Goal: Task Accomplishment & Management: Complete application form

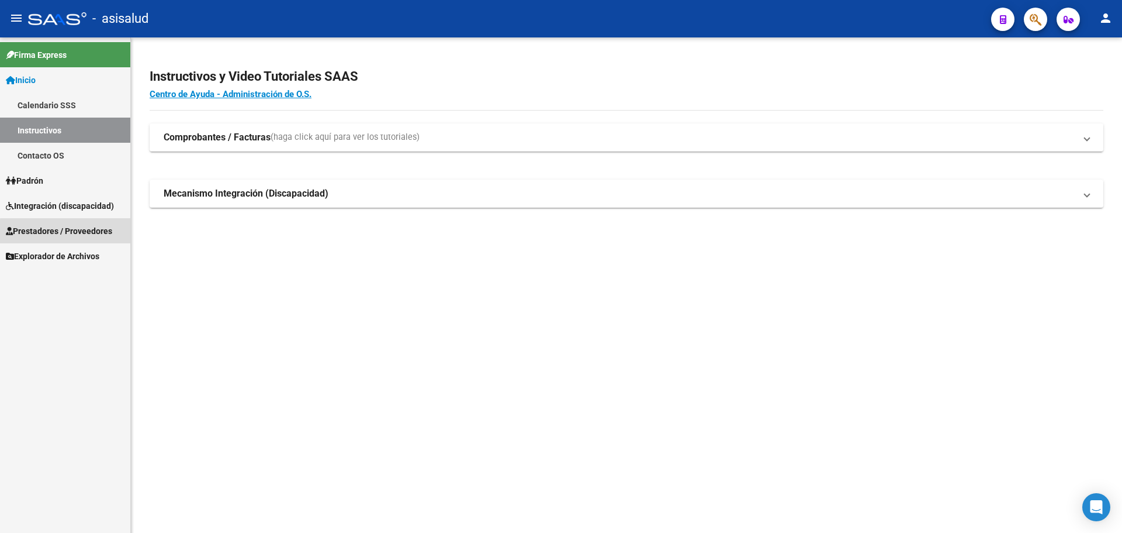
click at [78, 232] on span "Prestadores / Proveedores" at bounding box center [59, 230] width 106 height 13
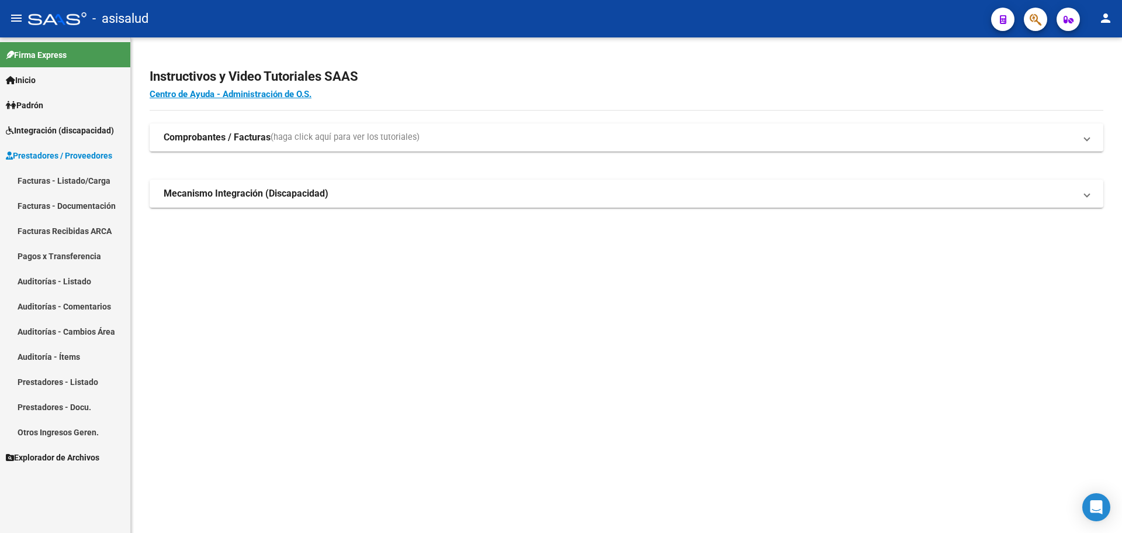
click at [75, 184] on link "Facturas - Listado/Carga" at bounding box center [65, 180] width 130 height 25
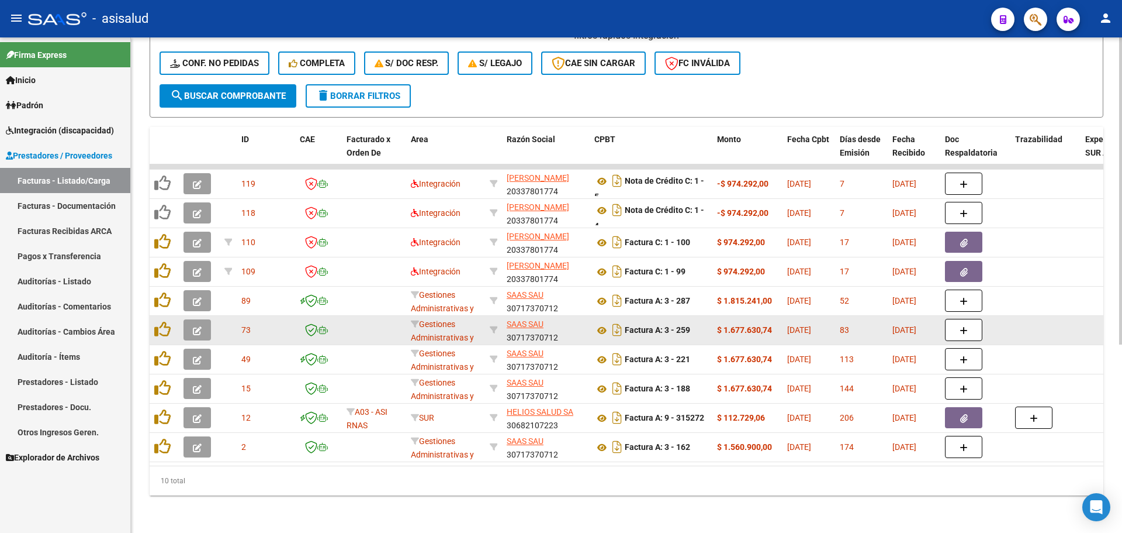
scroll to position [303, 0]
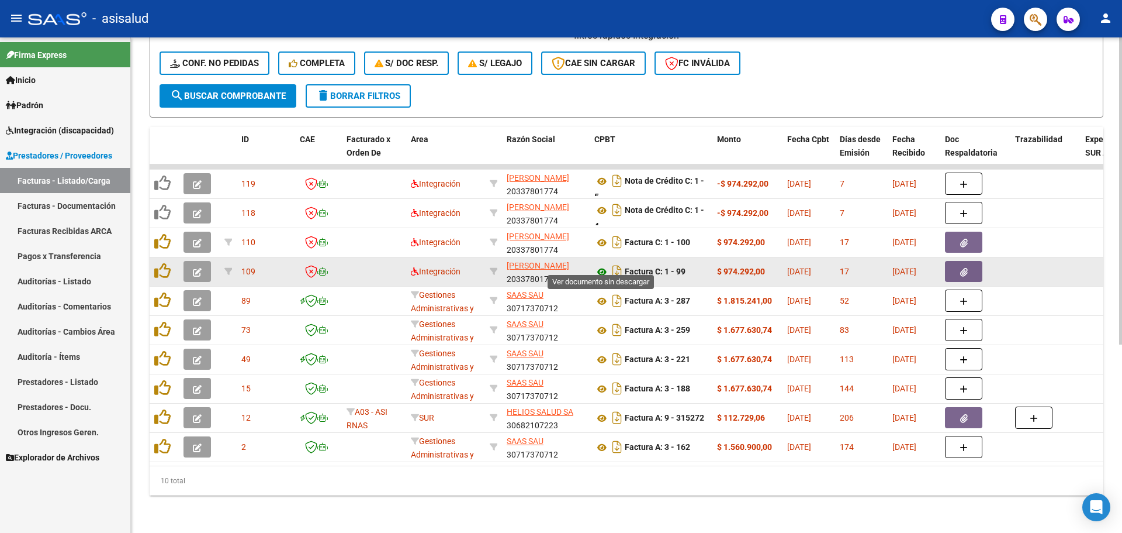
click at [601, 265] on icon at bounding box center [602, 272] width 15 height 14
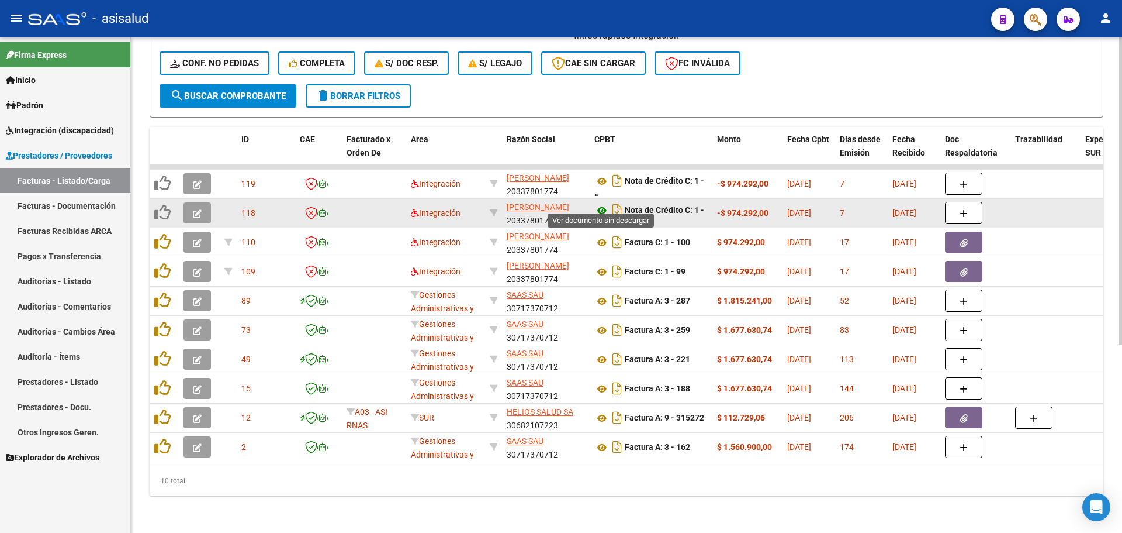
click at [600, 203] on icon at bounding box center [602, 210] width 15 height 14
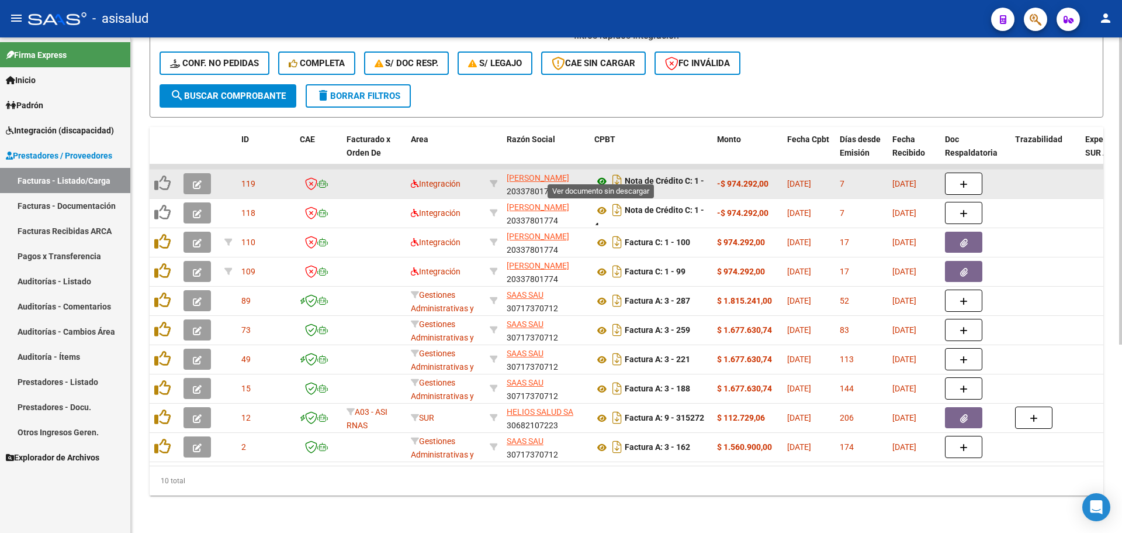
click at [601, 174] on icon at bounding box center [602, 181] width 15 height 14
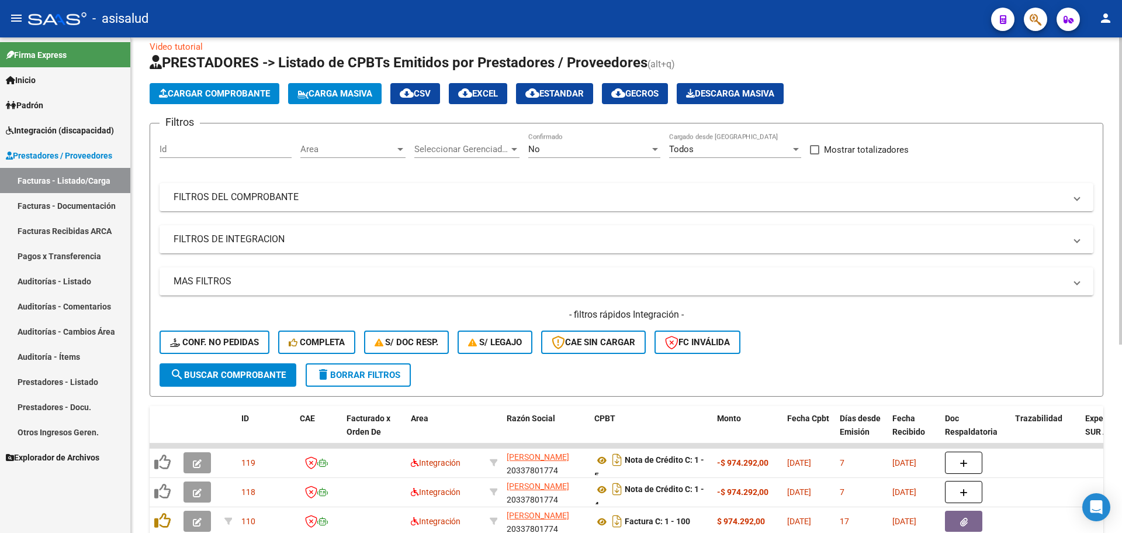
scroll to position [11, 0]
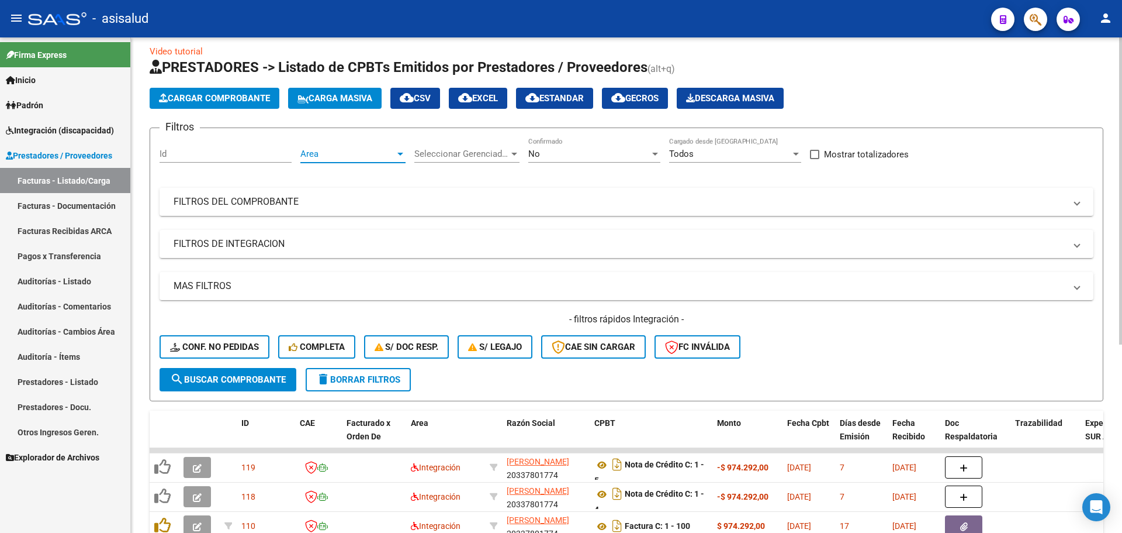
click at [364, 154] on span "Area" at bounding box center [347, 153] width 95 height 11
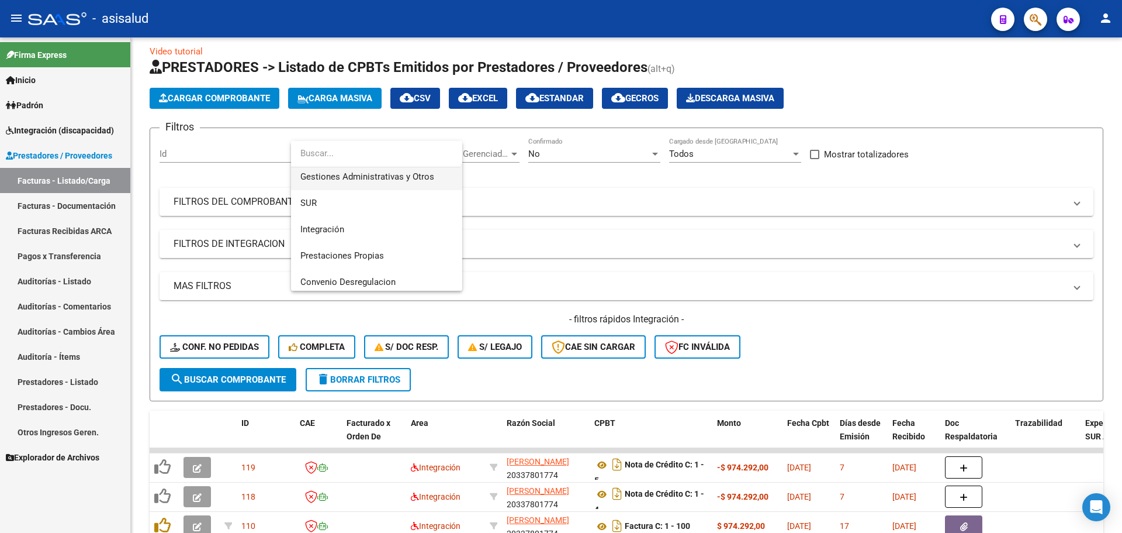
scroll to position [140, 0]
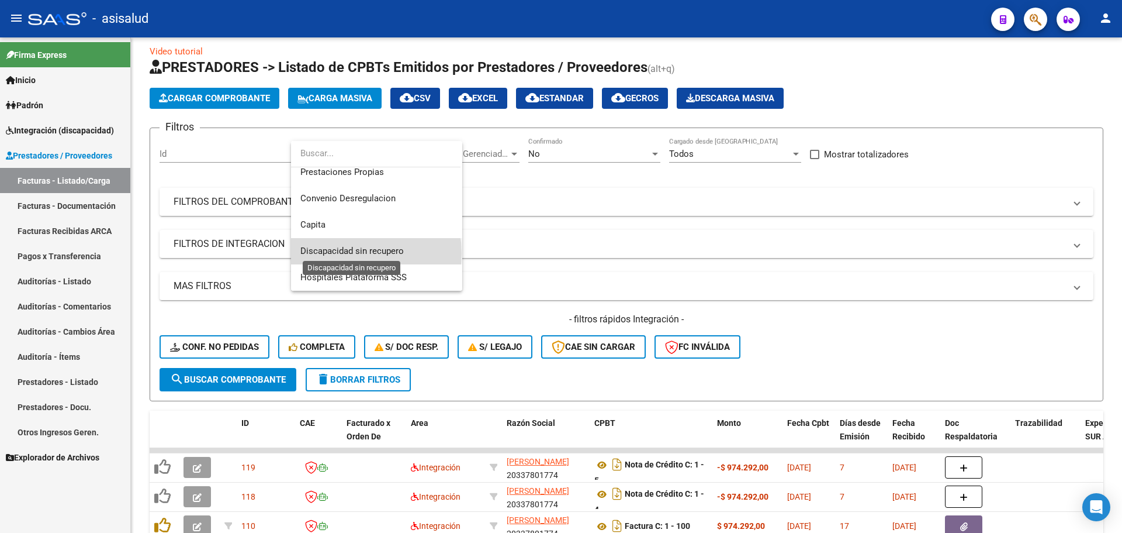
click at [354, 253] on span "Discapacidad sin recupero" at bounding box center [351, 251] width 103 height 11
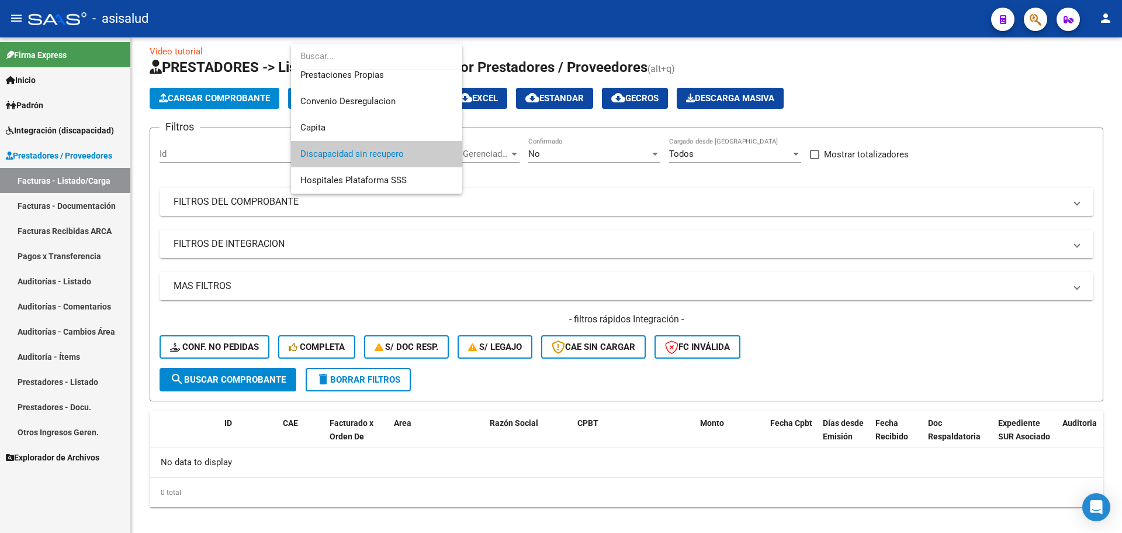
click at [1025, 83] on div at bounding box center [561, 266] width 1122 height 533
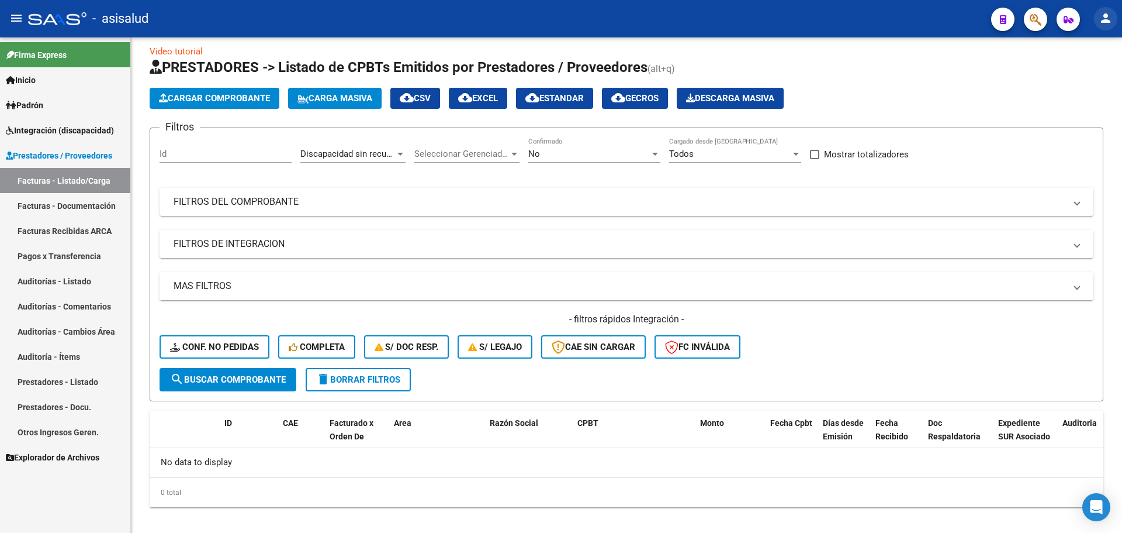
click at [1106, 16] on mat-icon "person" at bounding box center [1106, 18] width 14 height 14
click at [1081, 85] on button "exit_to_app Salir" at bounding box center [1081, 77] width 71 height 28
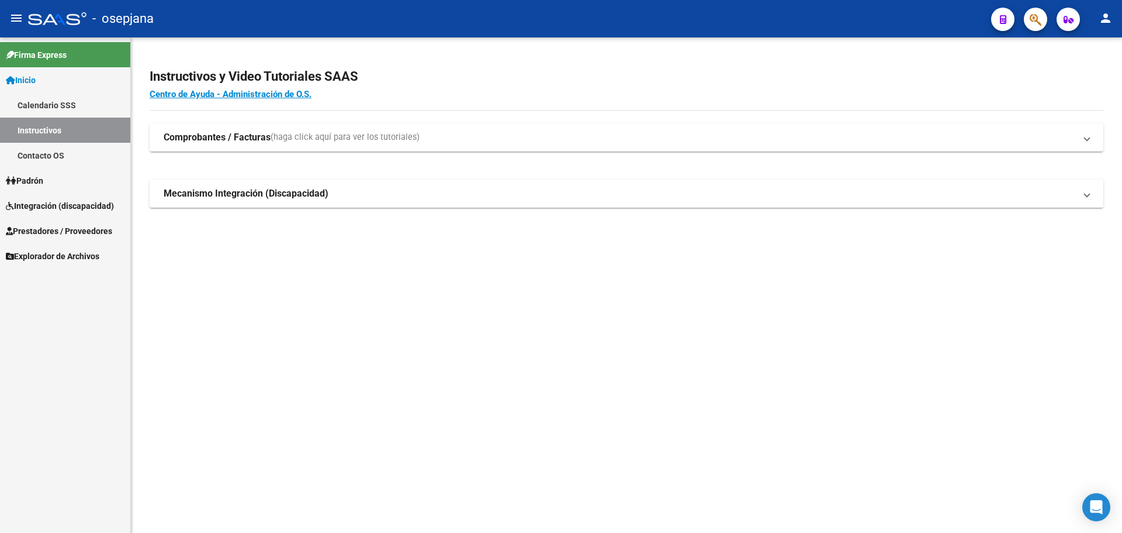
click at [58, 227] on span "Prestadores / Proveedores" at bounding box center [59, 230] width 106 height 13
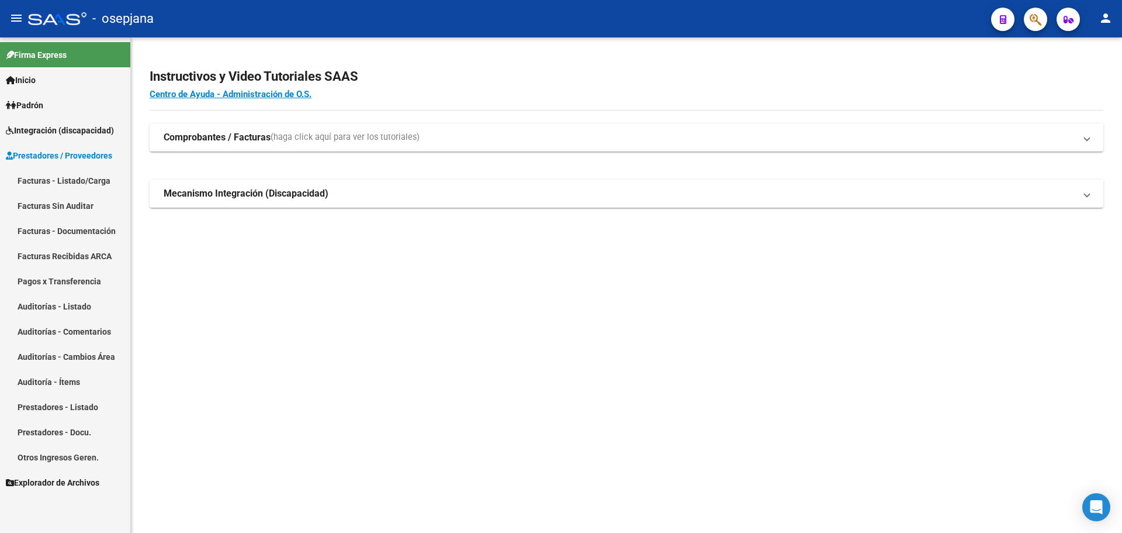
click at [54, 179] on link "Facturas - Listado/Carga" at bounding box center [65, 180] width 130 height 25
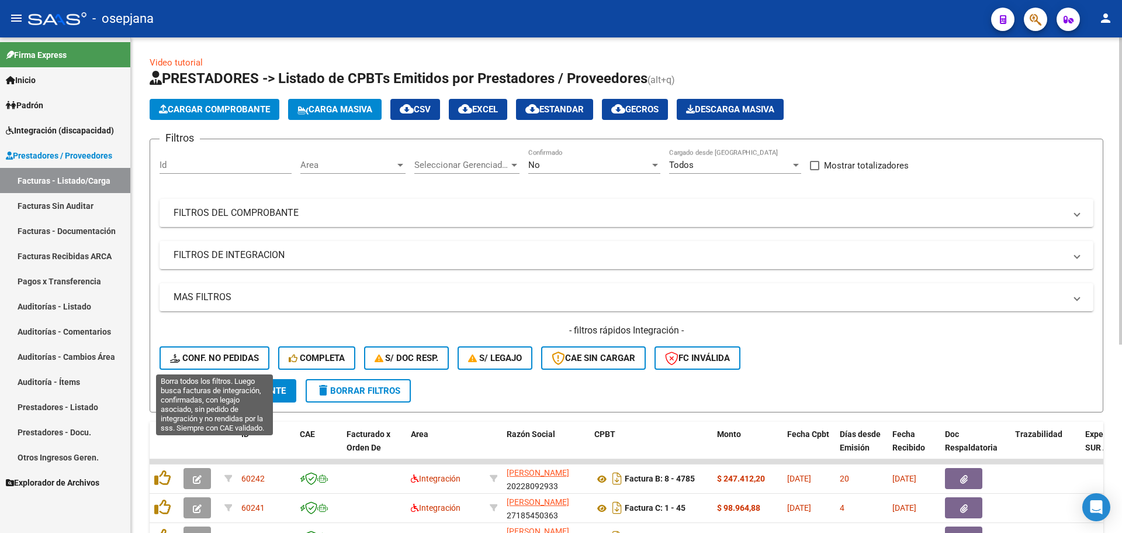
click at [220, 360] on span "Conf. no pedidas" at bounding box center [214, 358] width 89 height 11
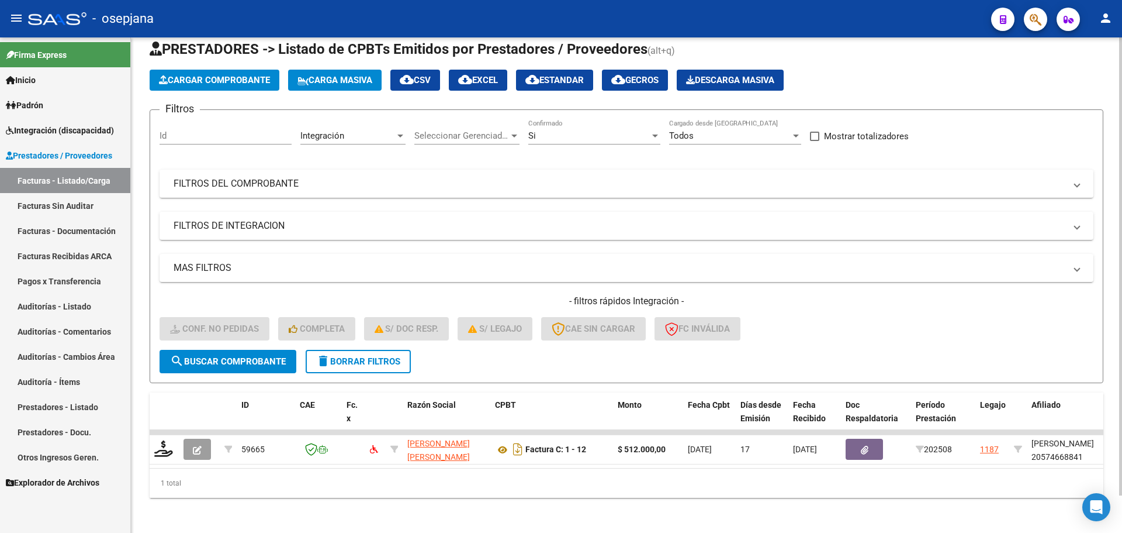
scroll to position [40, 0]
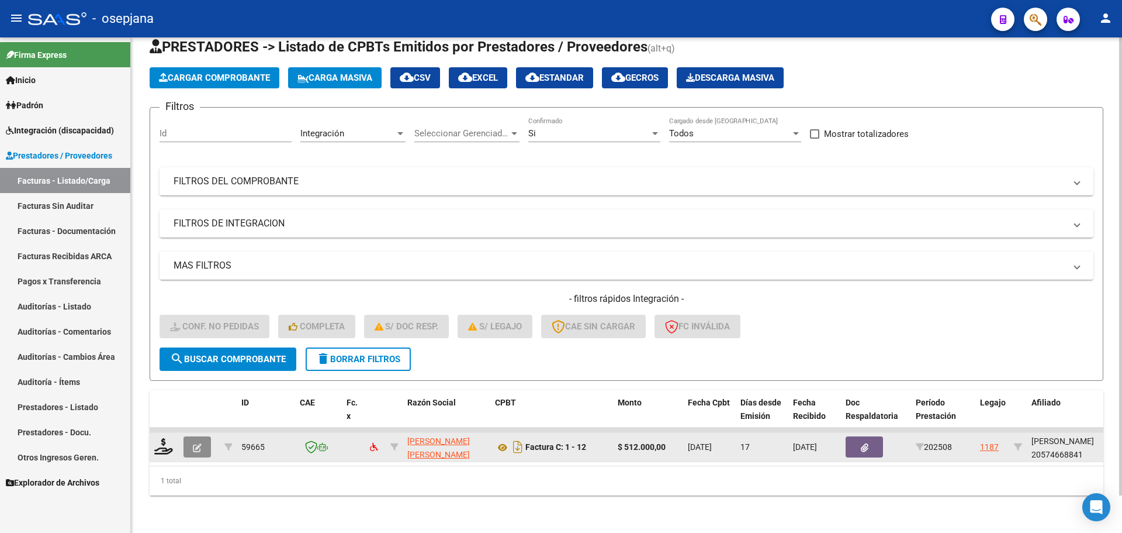
click at [195, 443] on icon "button" at bounding box center [197, 447] width 9 height 9
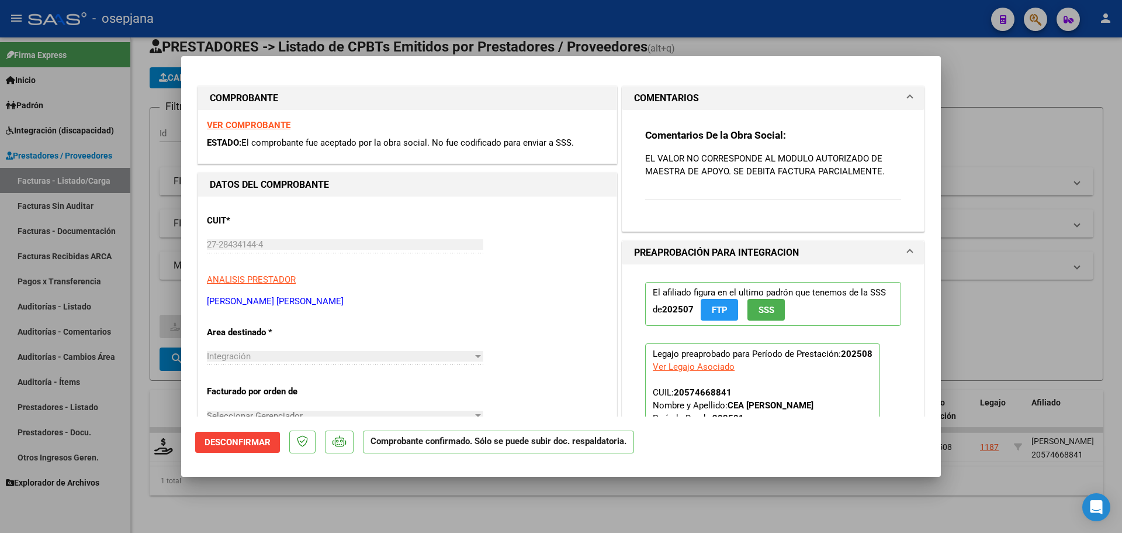
click at [265, 126] on strong "VER COMPROBANTE" at bounding box center [249, 125] width 84 height 11
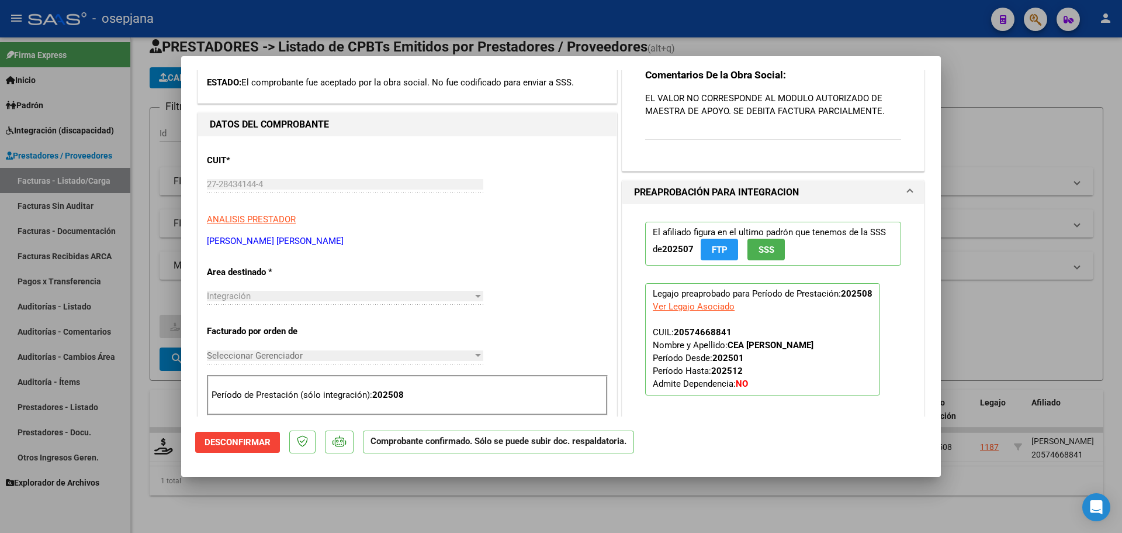
scroll to position [117, 0]
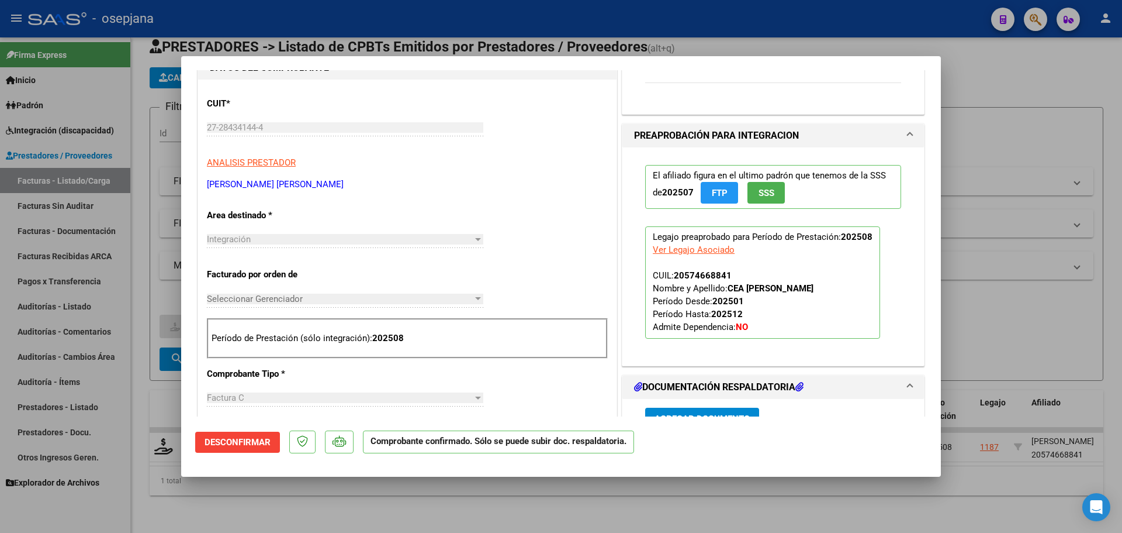
click at [1018, 298] on div at bounding box center [561, 266] width 1122 height 533
type input "$ 0,00"
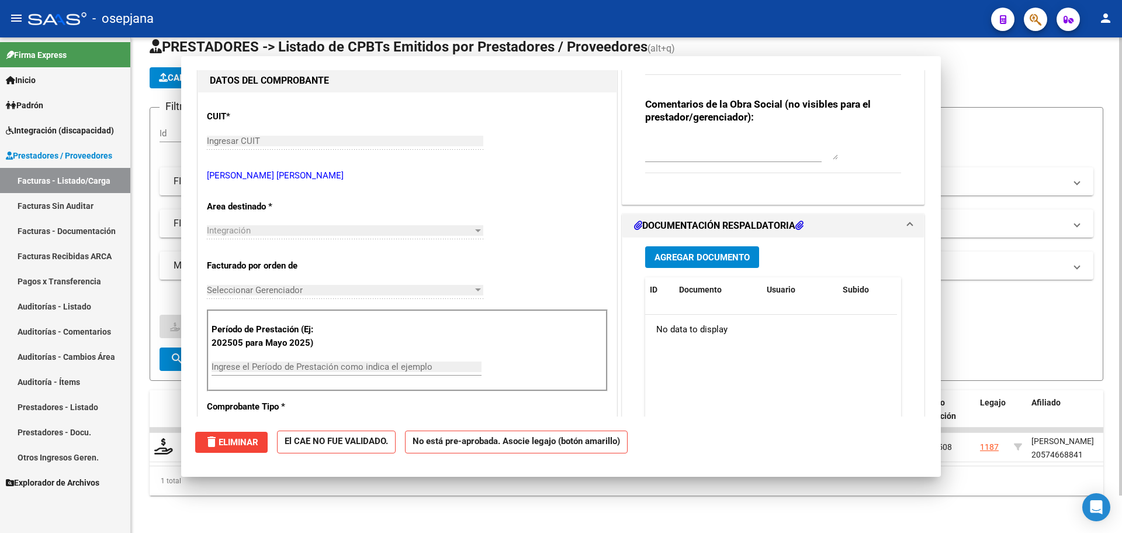
scroll to position [0, 0]
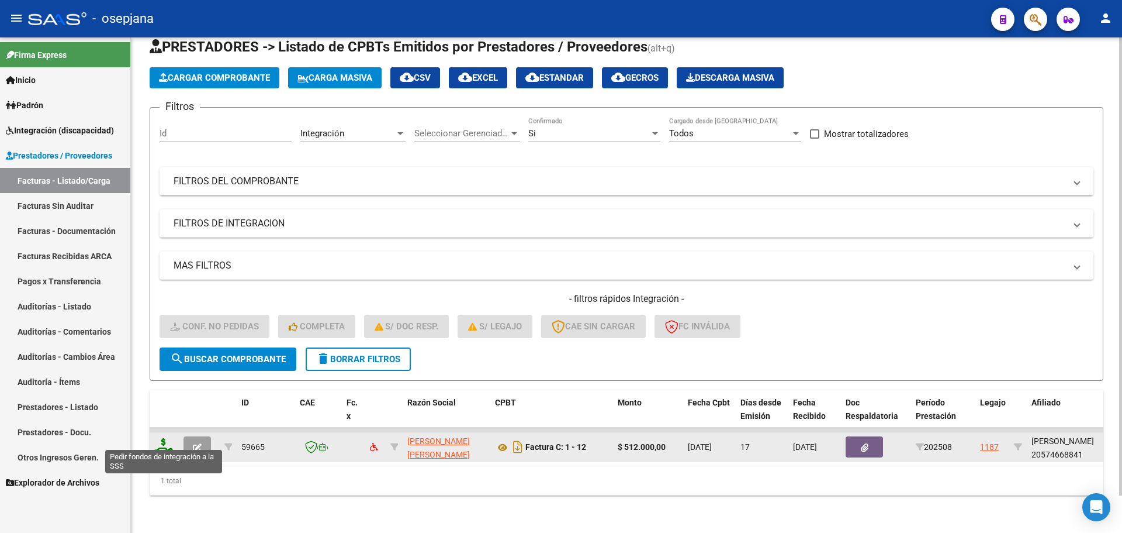
click at [167, 441] on icon at bounding box center [163, 446] width 19 height 16
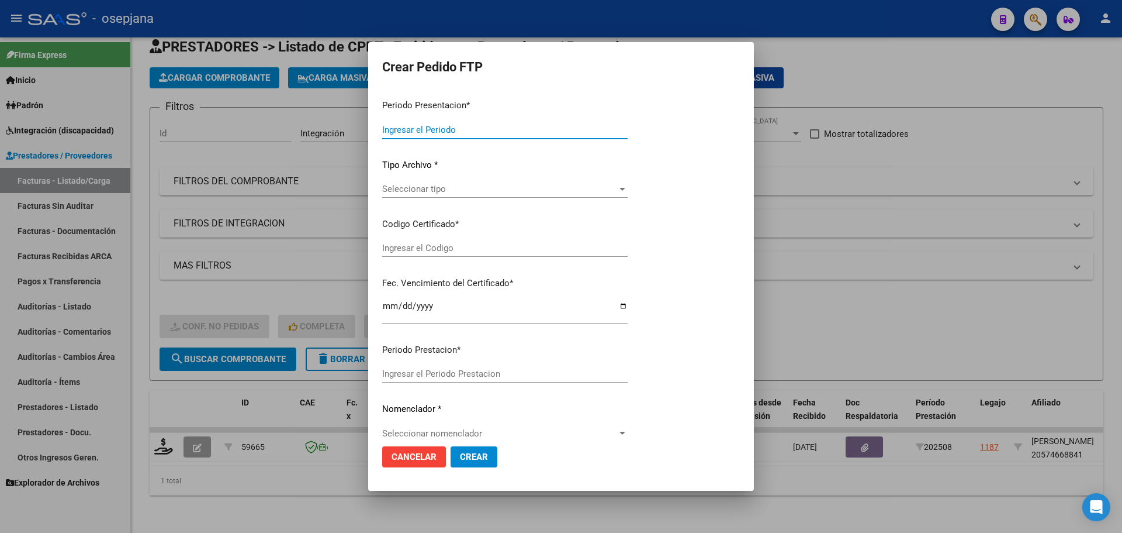
type input "202508"
type input "$ 512.000,00"
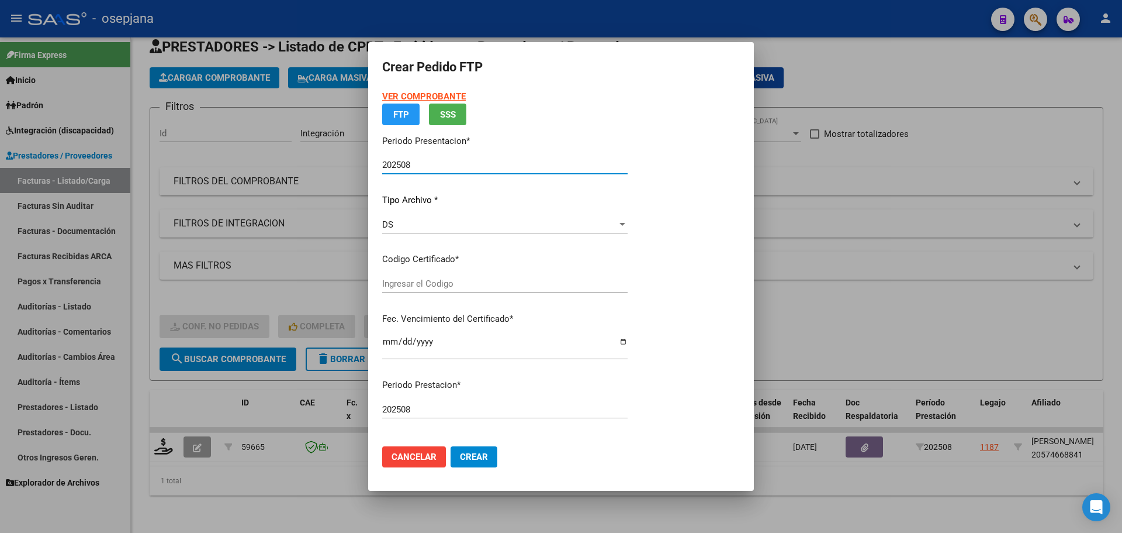
type input "ARG02000574668842022071220270712BSAS357"
type input "[DATE]"
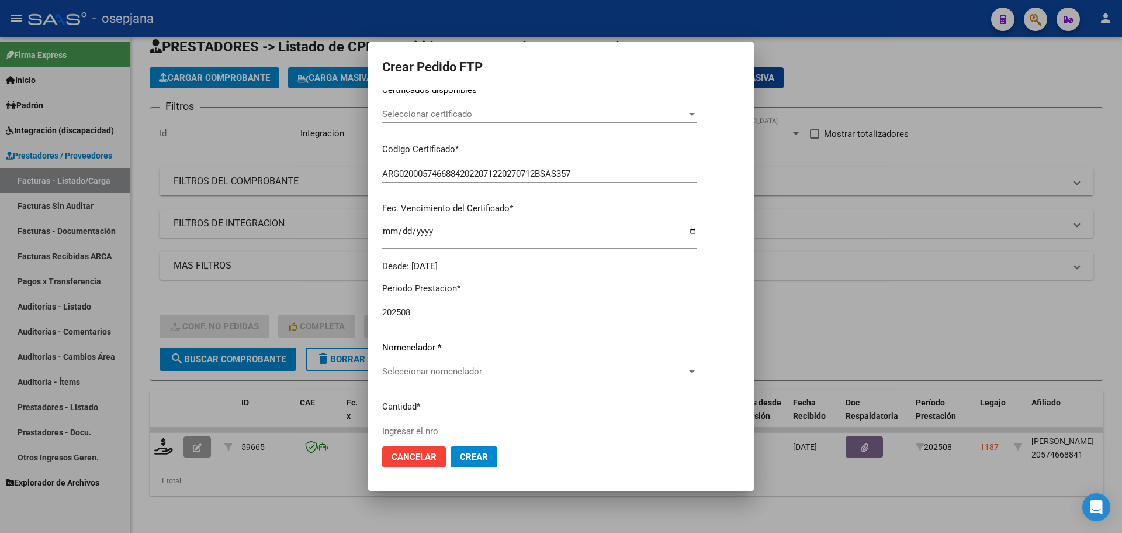
scroll to position [351, 0]
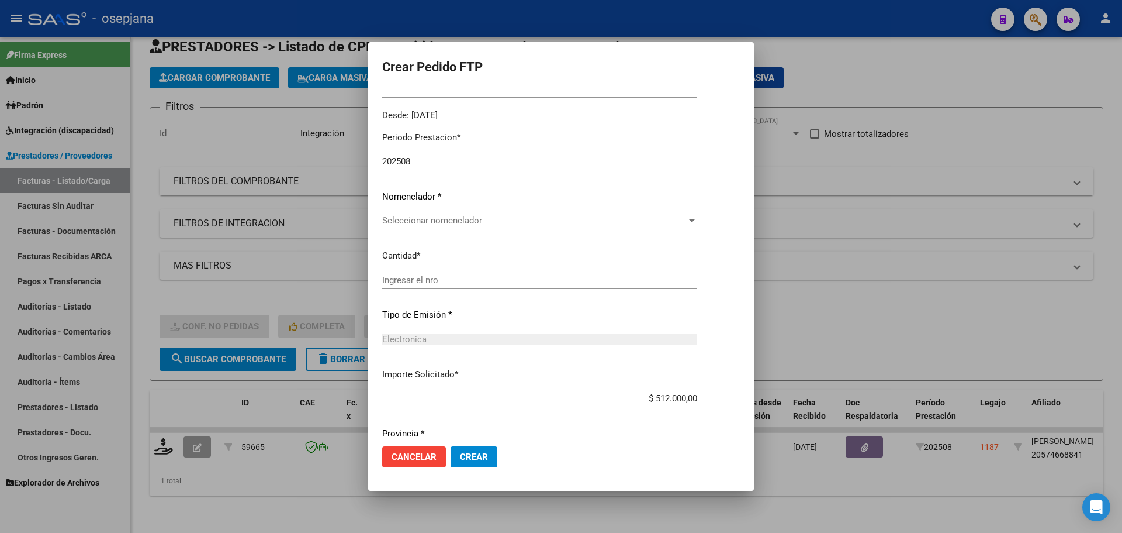
click at [848, 198] on div at bounding box center [561, 266] width 1122 height 533
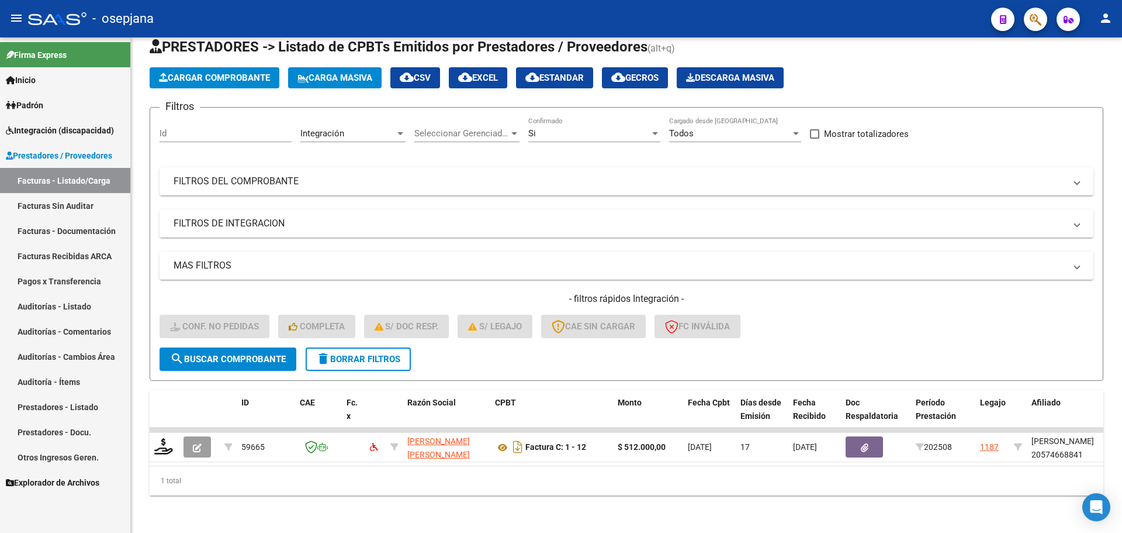
click at [62, 124] on span "Integración (discapacidad)" at bounding box center [60, 130] width 108 height 13
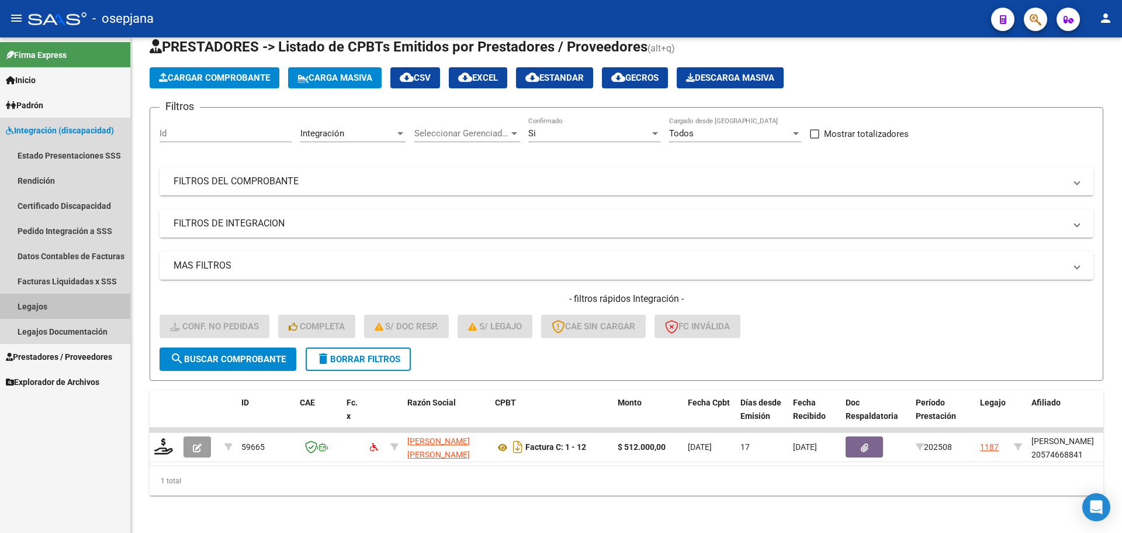
click at [67, 306] on link "Legajos" at bounding box center [65, 305] width 130 height 25
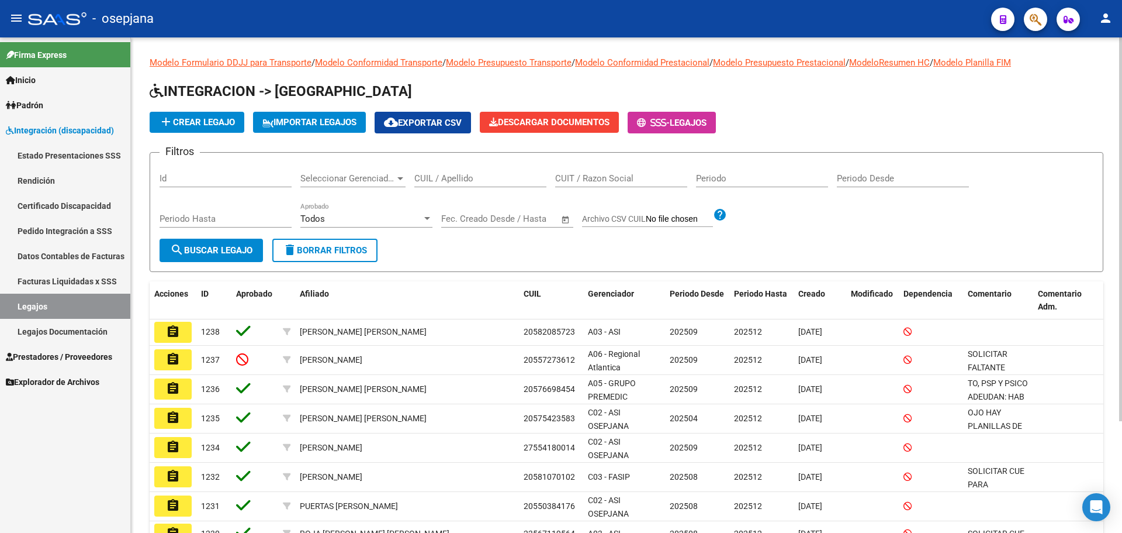
click at [478, 175] on div "CUIL / Apellido" at bounding box center [480, 174] width 132 height 25
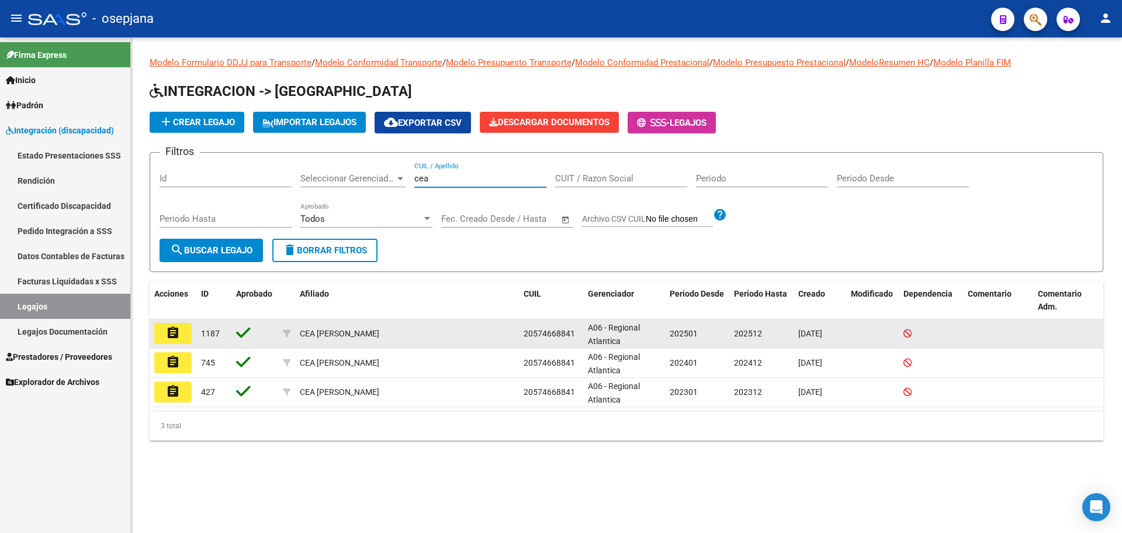
type input "cea"
click at [181, 337] on button "assignment" at bounding box center [172, 333] width 37 height 21
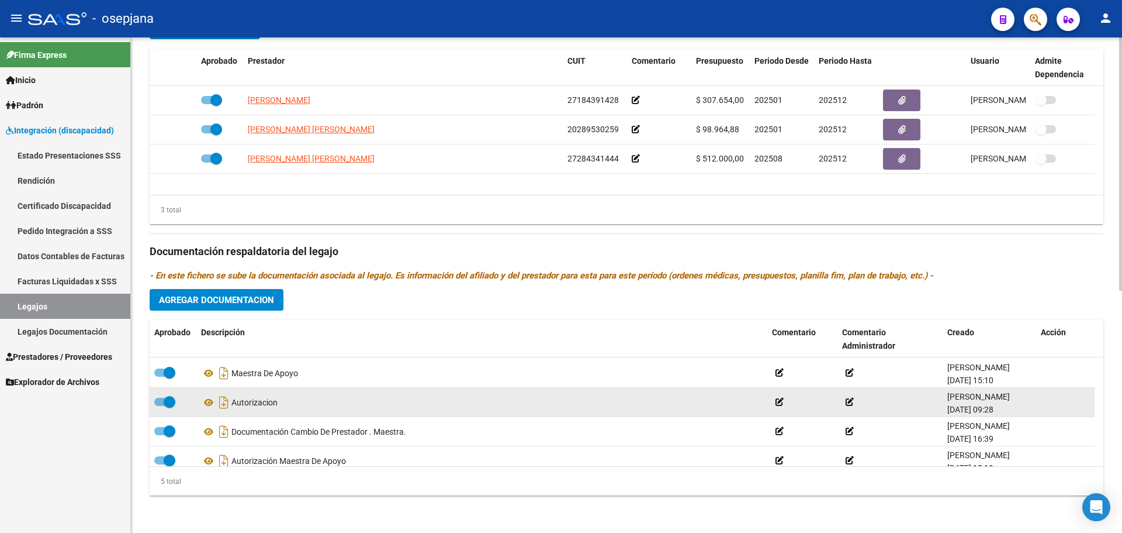
scroll to position [41, 0]
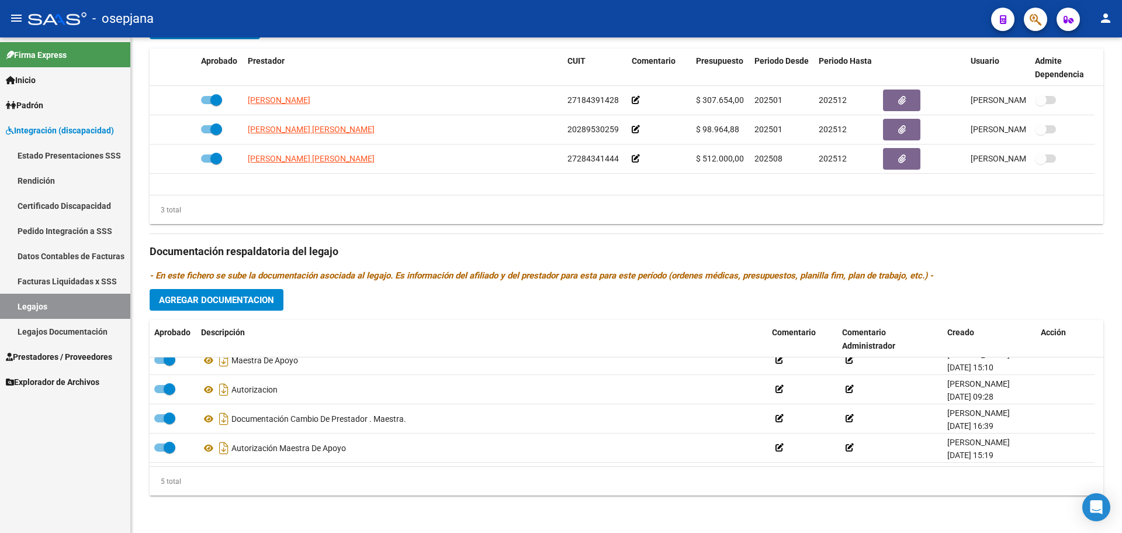
click at [61, 356] on span "Prestadores / Proveedores" at bounding box center [59, 356] width 106 height 13
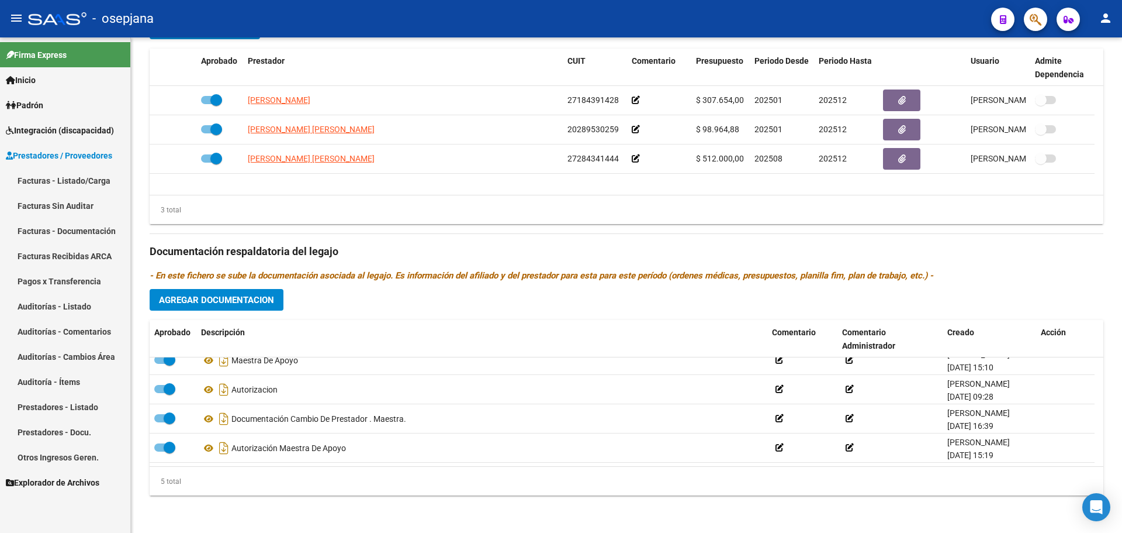
click at [49, 178] on link "Facturas - Listado/Carga" at bounding box center [65, 180] width 130 height 25
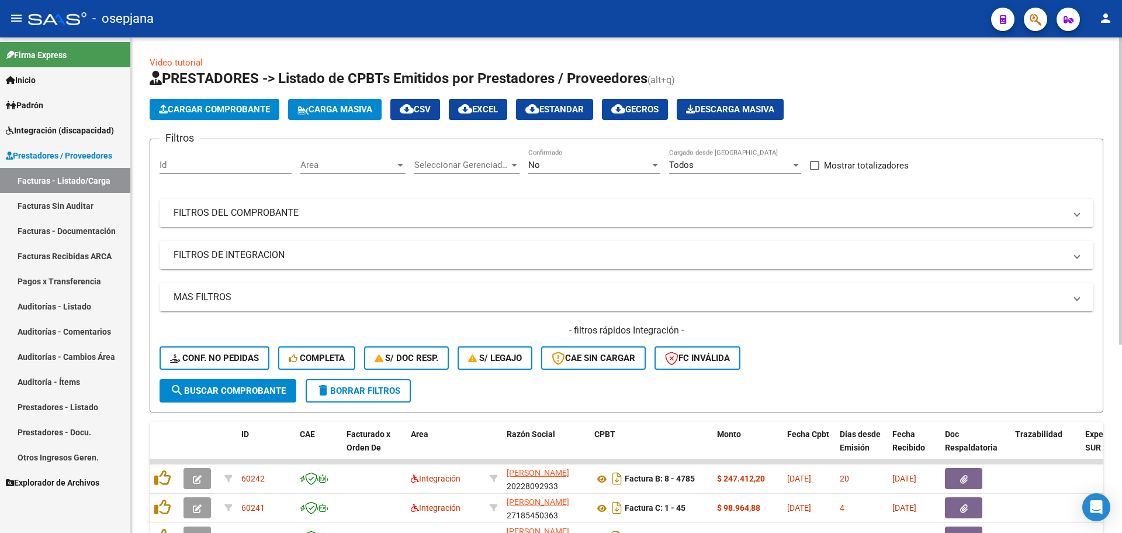
click at [327, 167] on span "Area" at bounding box center [347, 165] width 95 height 11
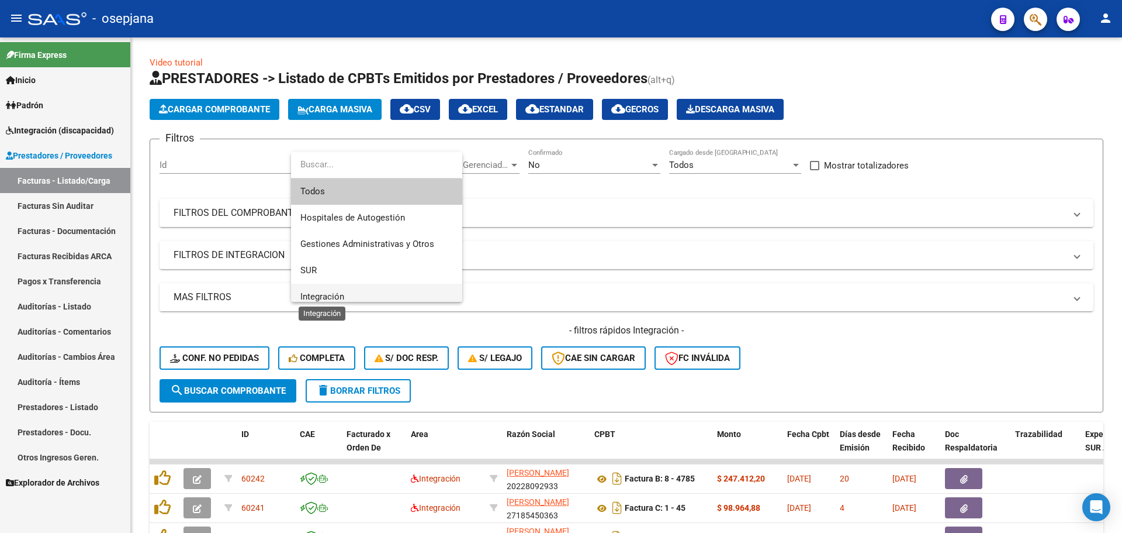
click at [336, 294] on span "Integración" at bounding box center [322, 296] width 44 height 11
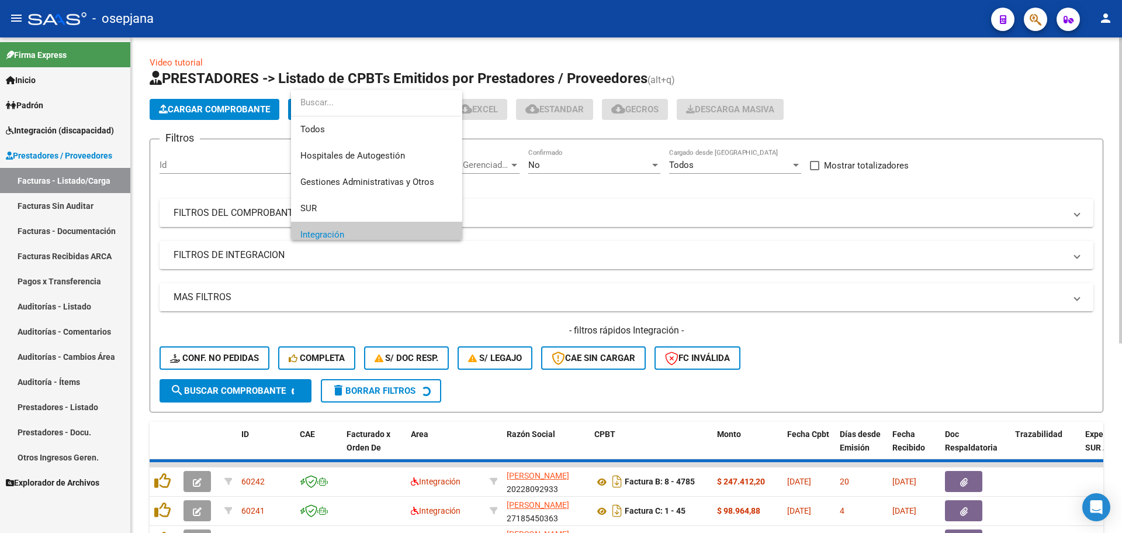
scroll to position [70, 0]
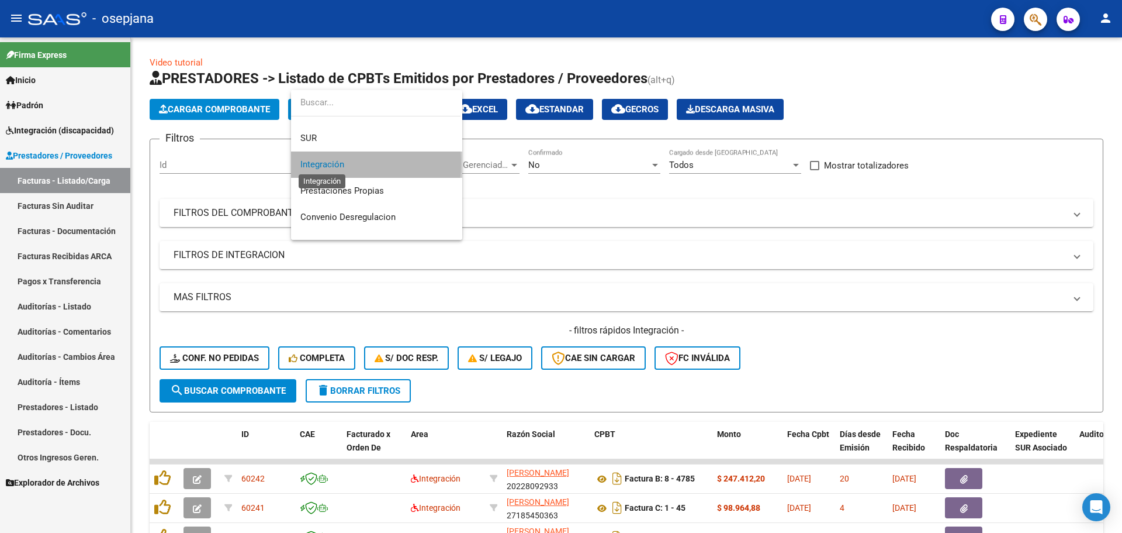
click at [333, 163] on span "Integración" at bounding box center [322, 164] width 44 height 11
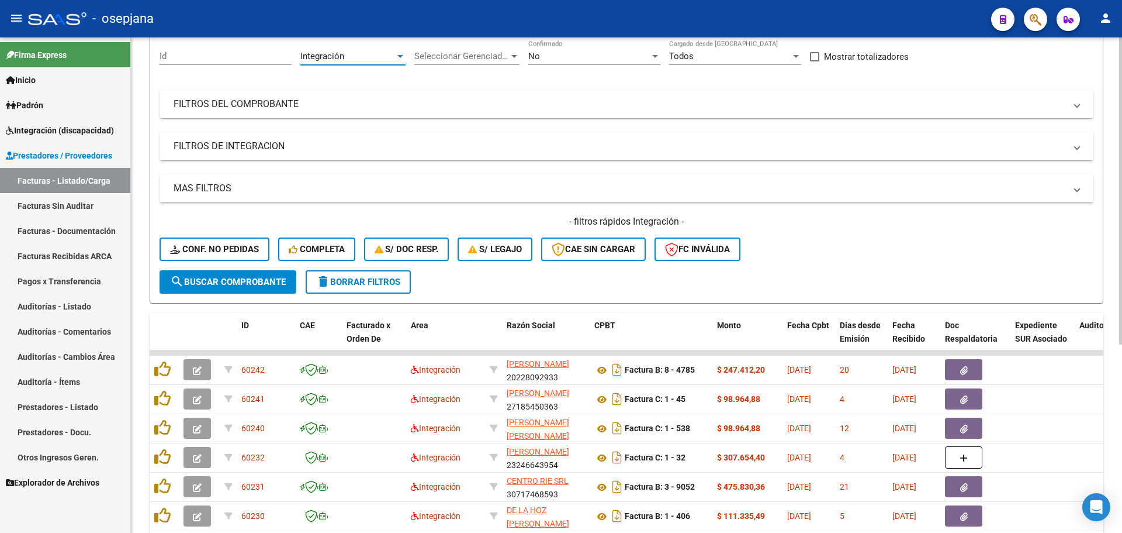
scroll to position [117, 0]
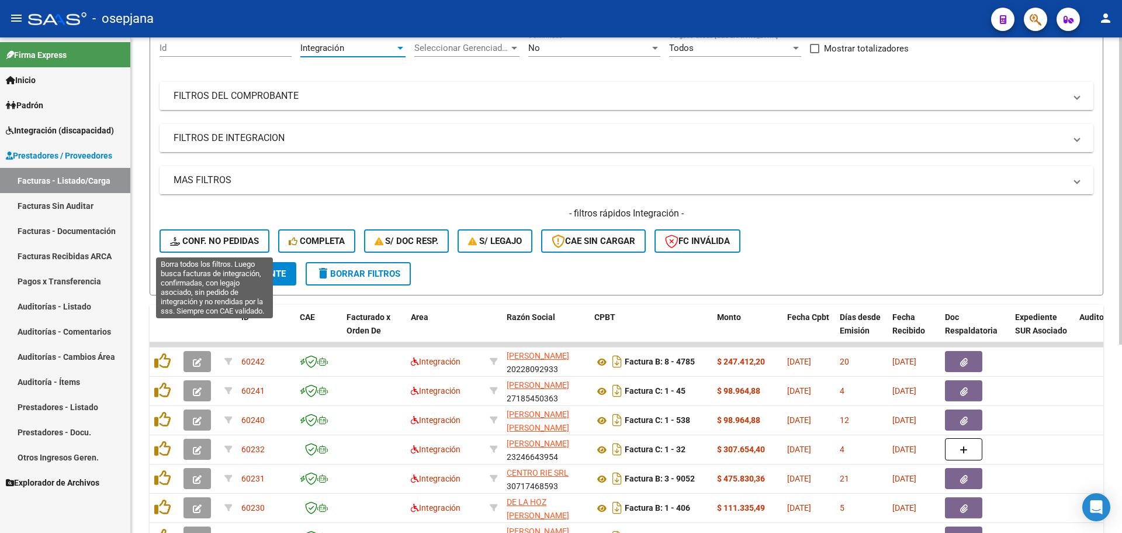
click at [244, 244] on span "Conf. no pedidas" at bounding box center [214, 241] width 89 height 11
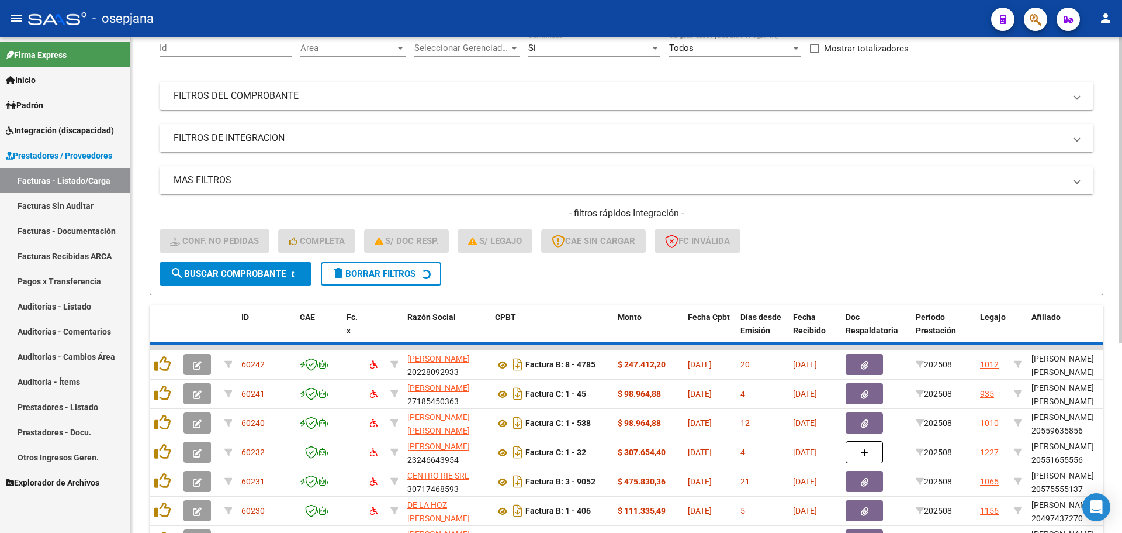
scroll to position [40, 0]
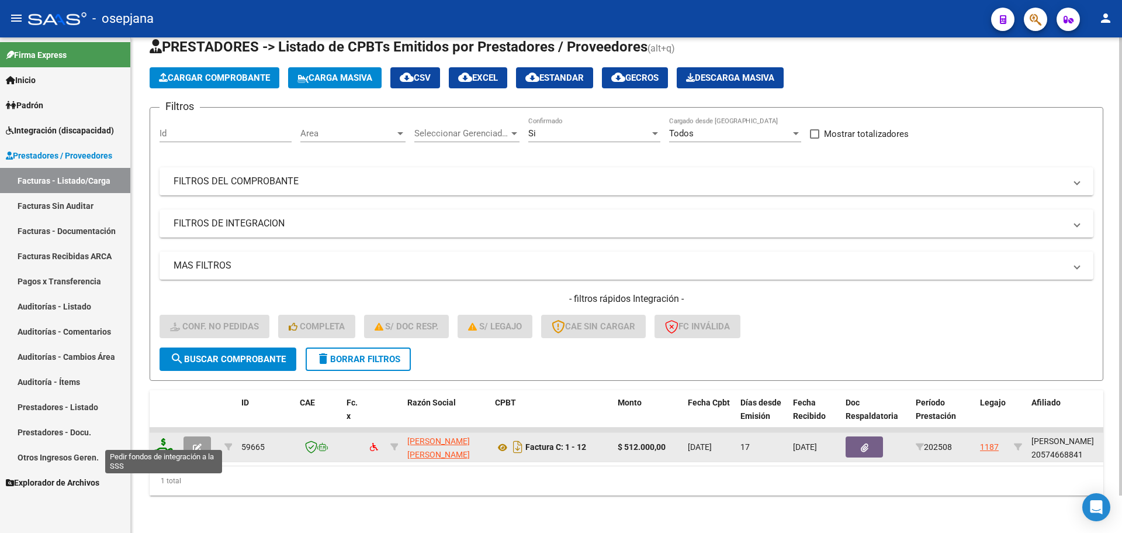
click at [160, 444] on icon at bounding box center [163, 446] width 19 height 16
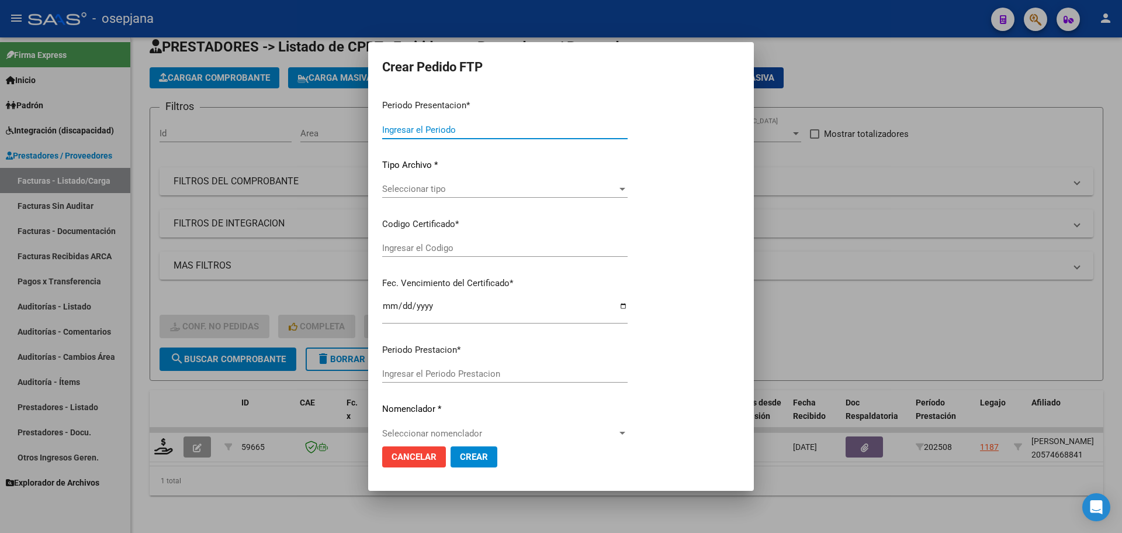
type input "202508"
type input "$ 512.000,00"
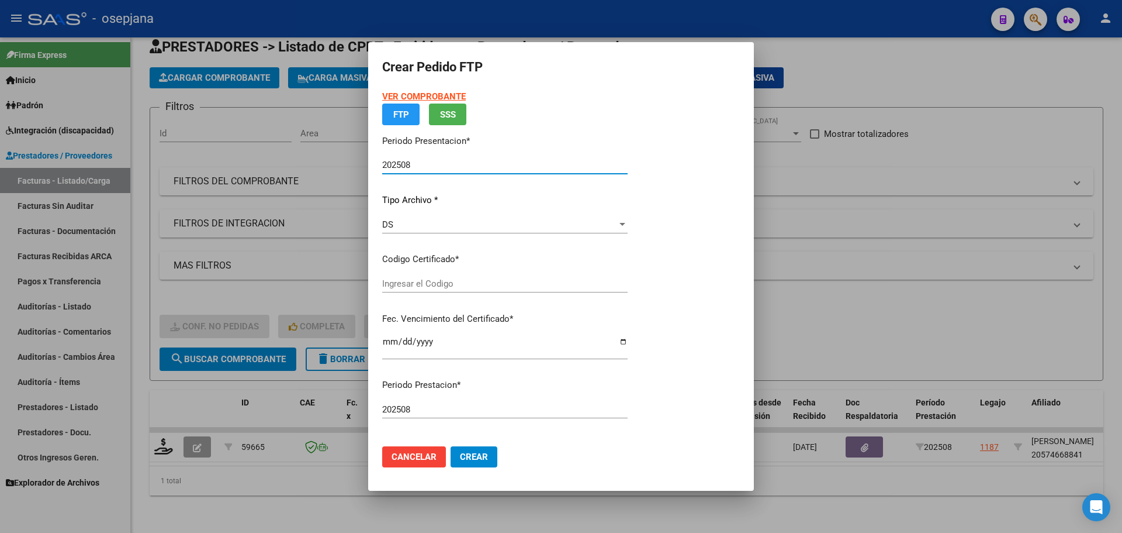
type input "ARG02000574668842022071220270712BSAS357"
type input "[DATE]"
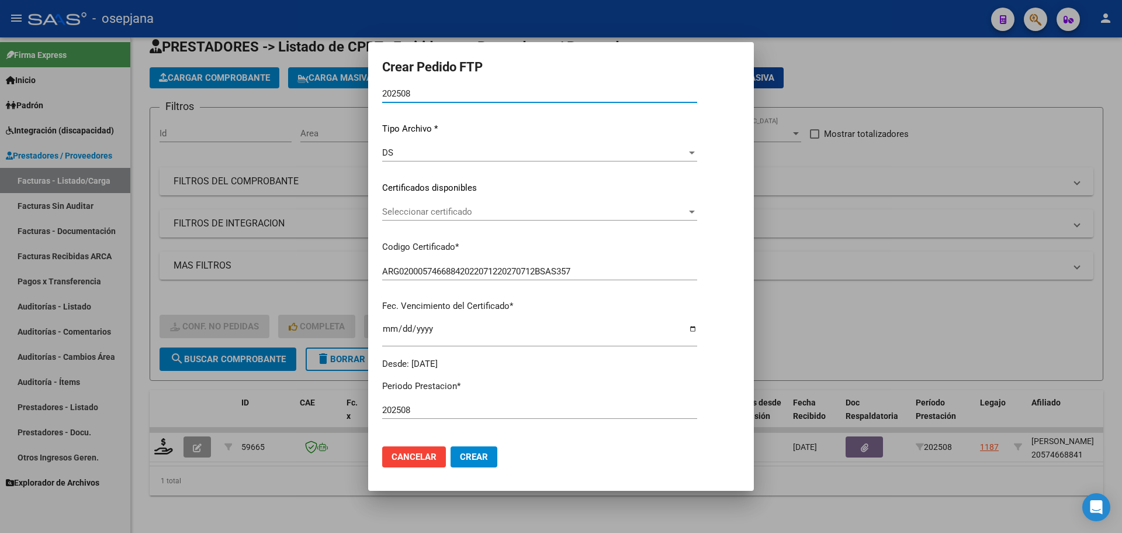
scroll to position [117, 0]
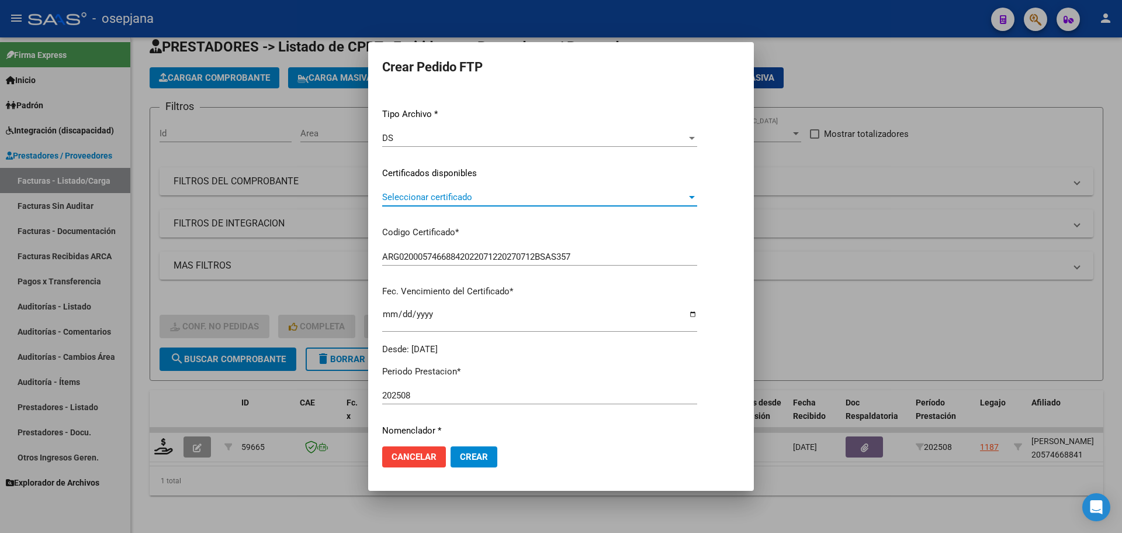
click at [426, 201] on span "Seleccionar certificado" at bounding box center [534, 197] width 305 height 11
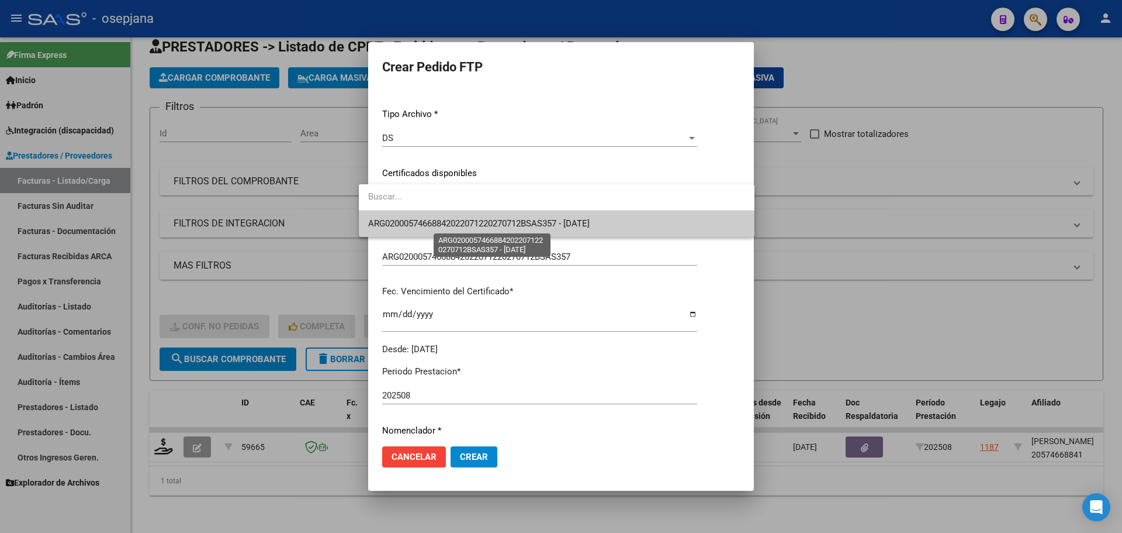
click at [426, 222] on span "ARG02000574668842022071220270712BSAS357 - [DATE]" at bounding box center [479, 223] width 222 height 11
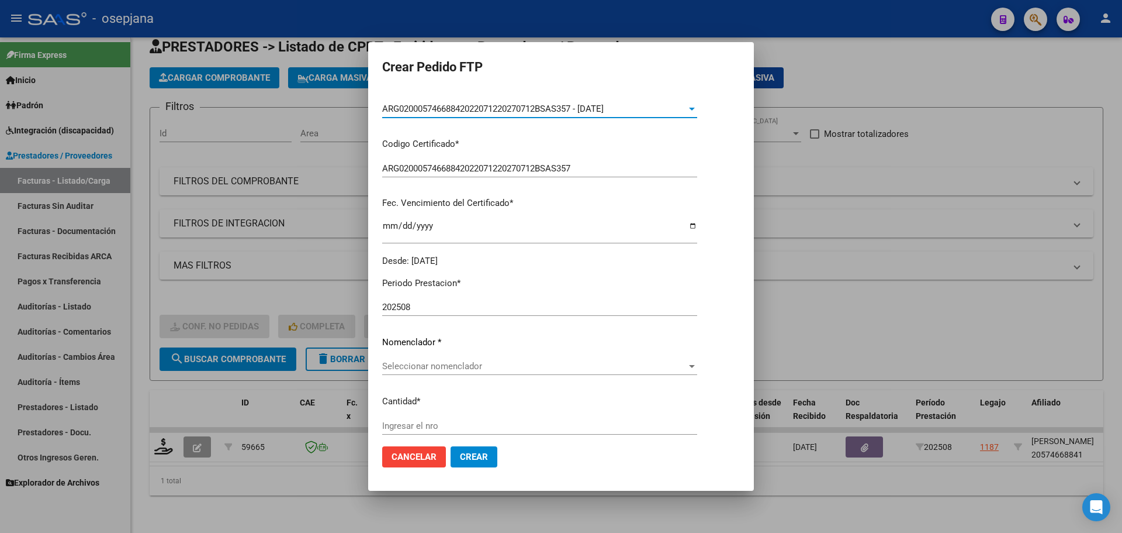
scroll to position [234, 0]
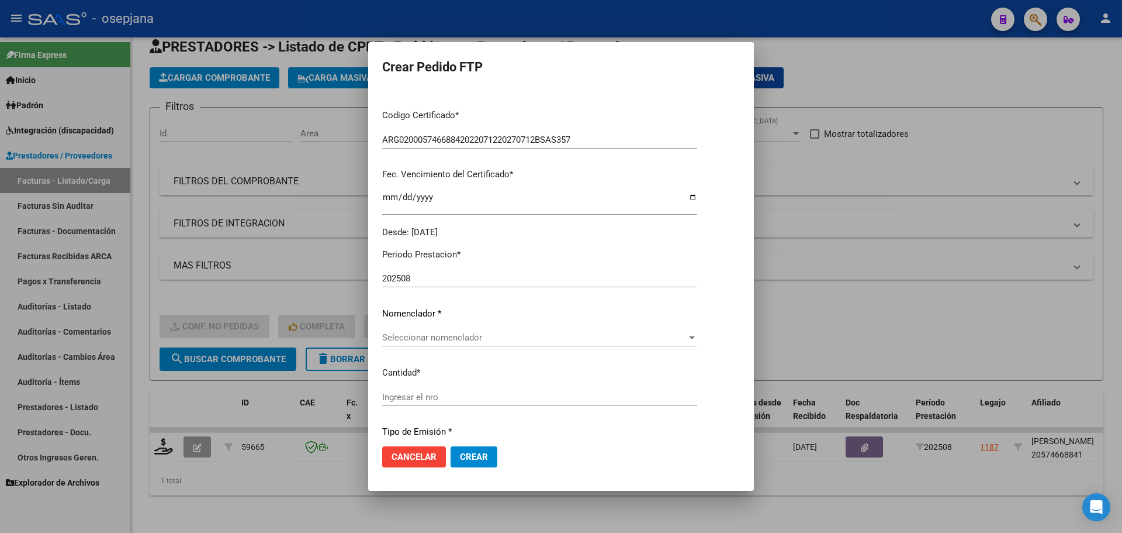
click at [382, 341] on span "Seleccionar nomenclador" at bounding box center [534, 337] width 305 height 11
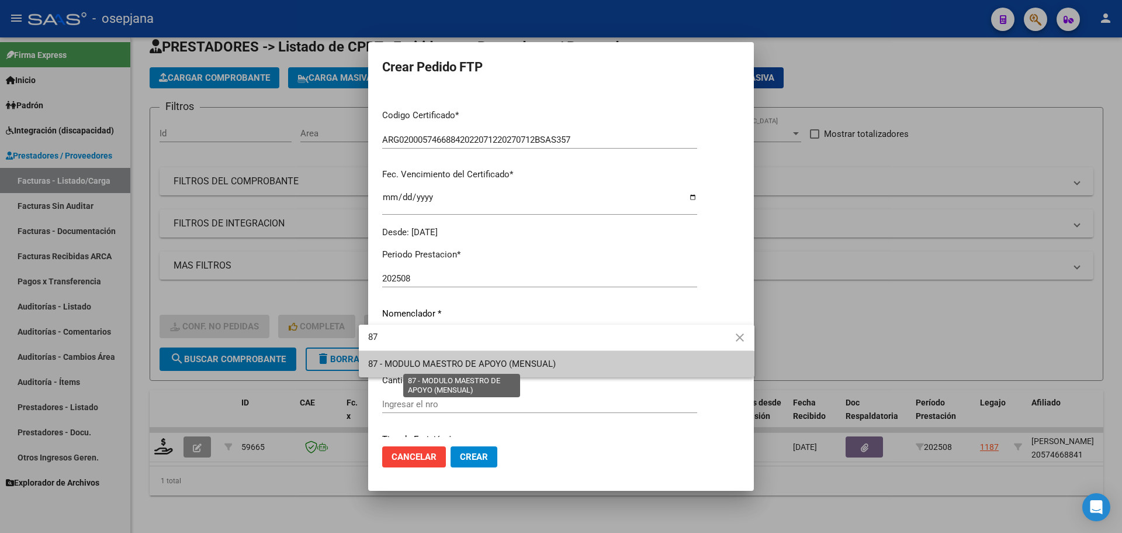
type input "87"
click at [409, 363] on span "87 - MODULO MAESTRO DE APOYO (MENSUAL)" at bounding box center [462, 363] width 188 height 11
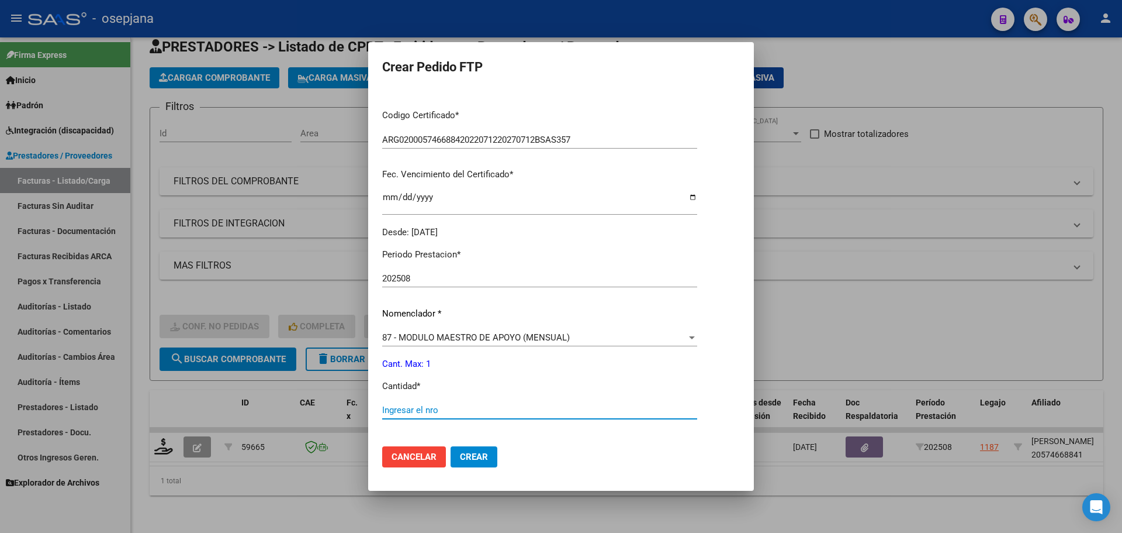
click at [405, 407] on input "Ingresar el nro" at bounding box center [539, 410] width 315 height 11
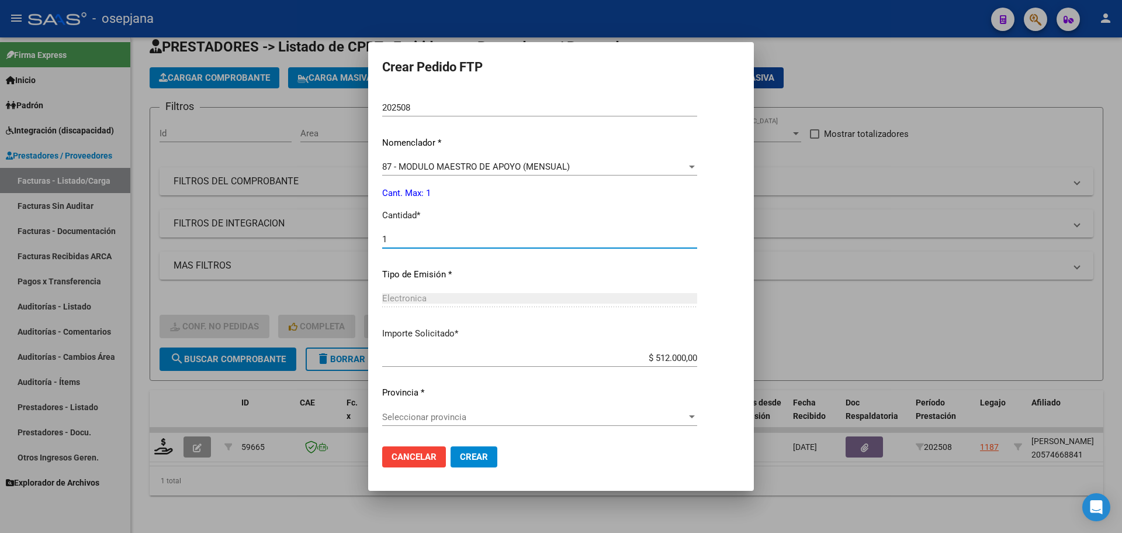
type input "1"
click at [707, 353] on app-form-text-field "Importe Solicitado * $ 512.000,00 Ingresar imp. solicitado" at bounding box center [544, 345] width 324 height 36
click at [697, 360] on input "$ 512.000,00" at bounding box center [539, 358] width 315 height 11
type input "$ 307.654,34"
click at [464, 422] on div "Seleccionar provincia Seleccionar provincia" at bounding box center [539, 417] width 315 height 18
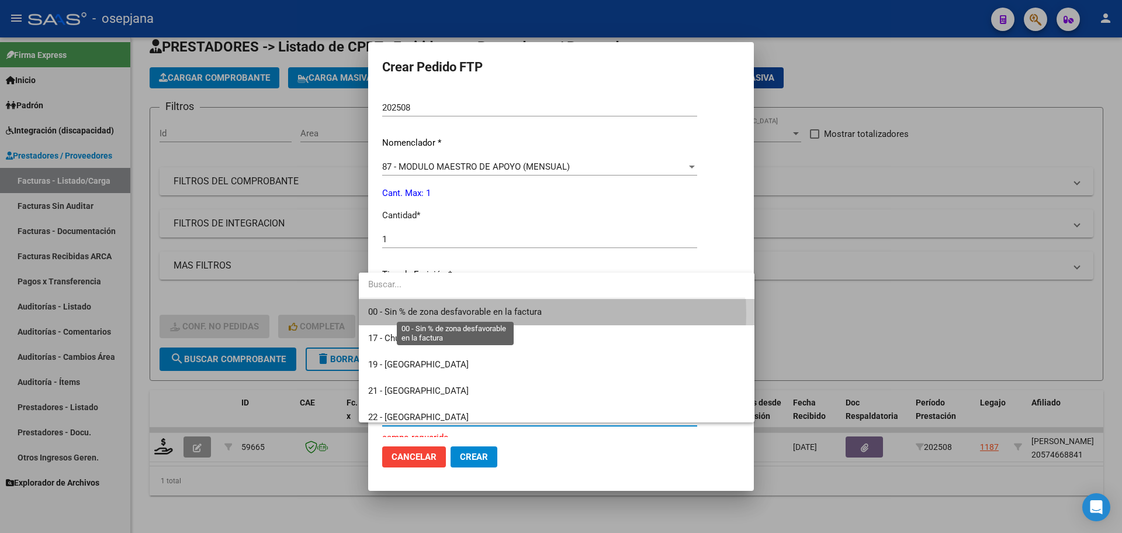
click at [493, 314] on span "00 - Sin % de zona desfavorable en la factura" at bounding box center [455, 311] width 174 height 11
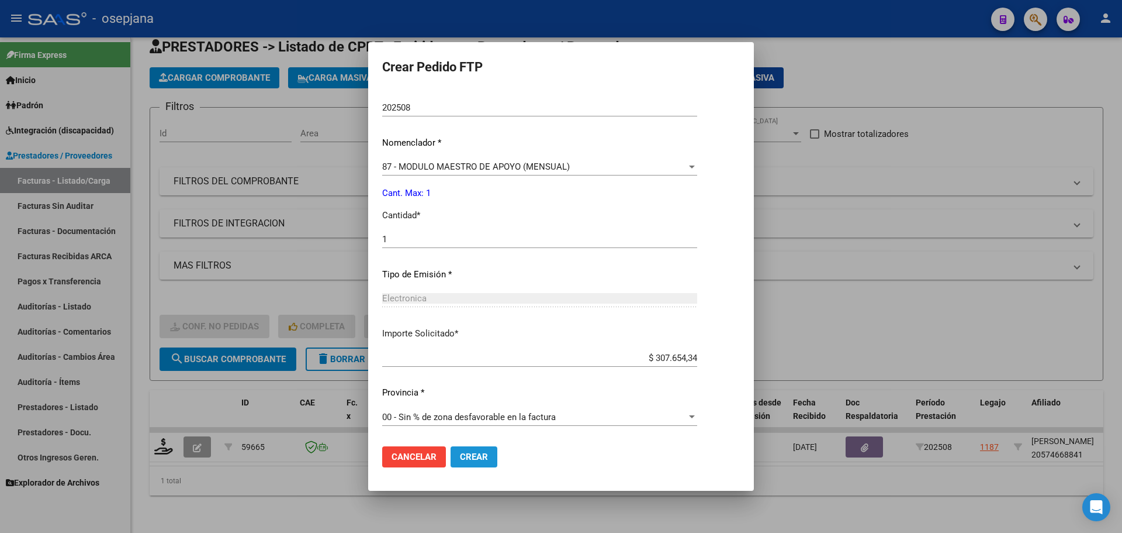
click at [476, 456] on button "Crear" at bounding box center [474, 456] width 47 height 21
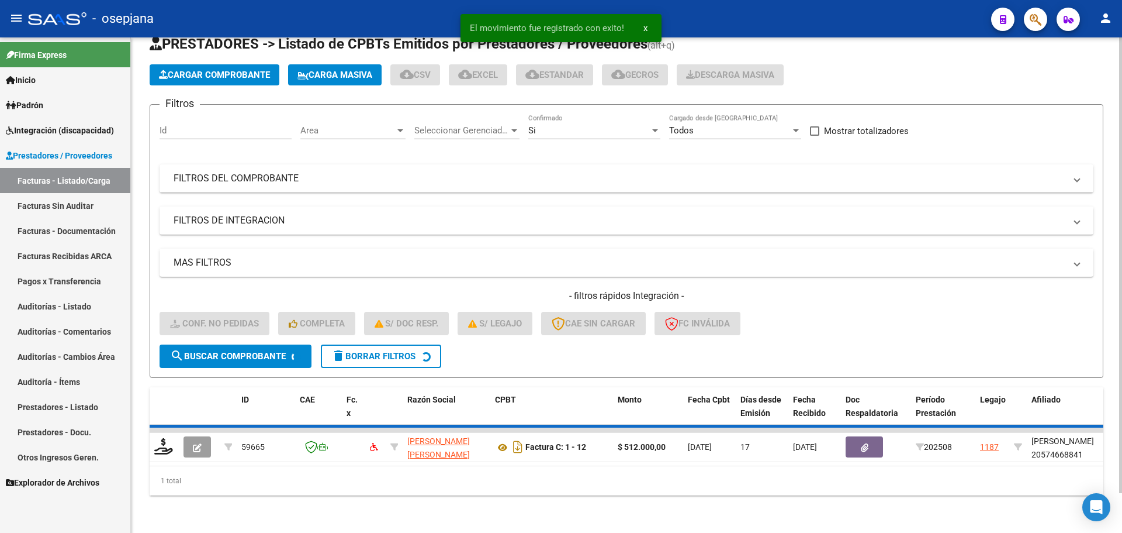
scroll to position [23, 0]
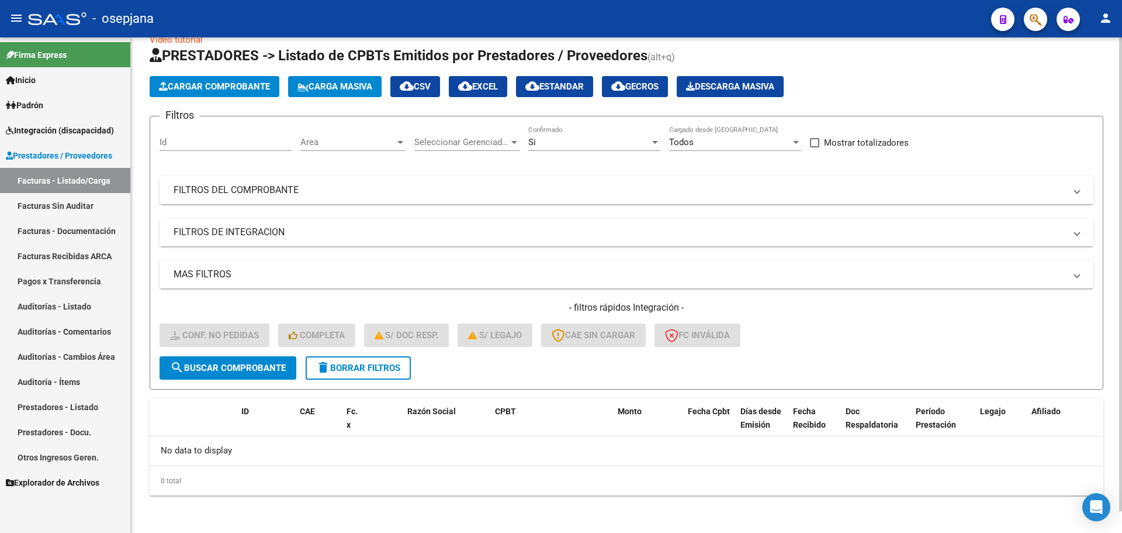
click at [323, 148] on div "Area Area" at bounding box center [352, 138] width 105 height 25
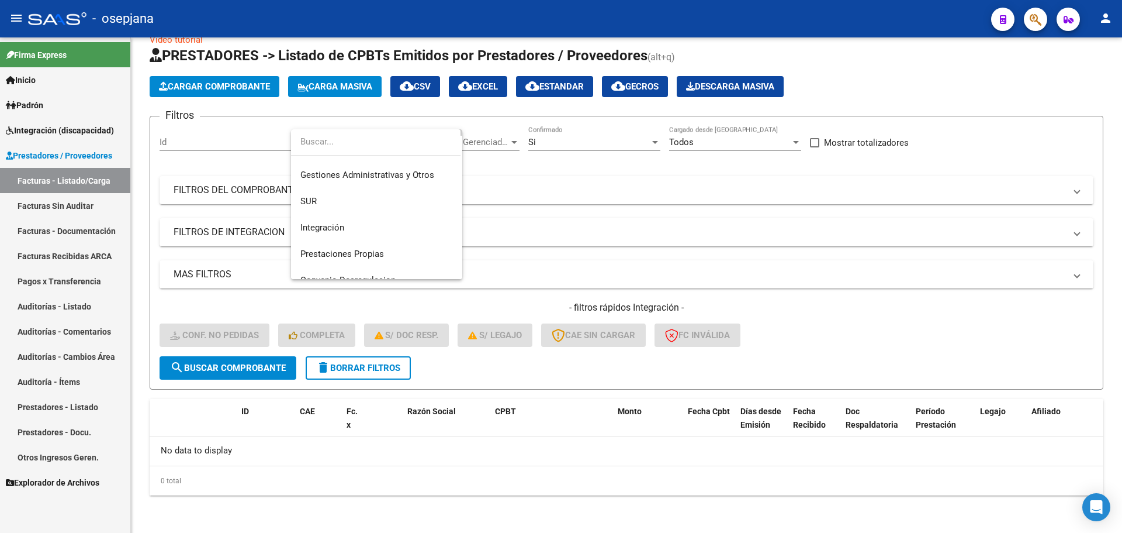
scroll to position [140, 0]
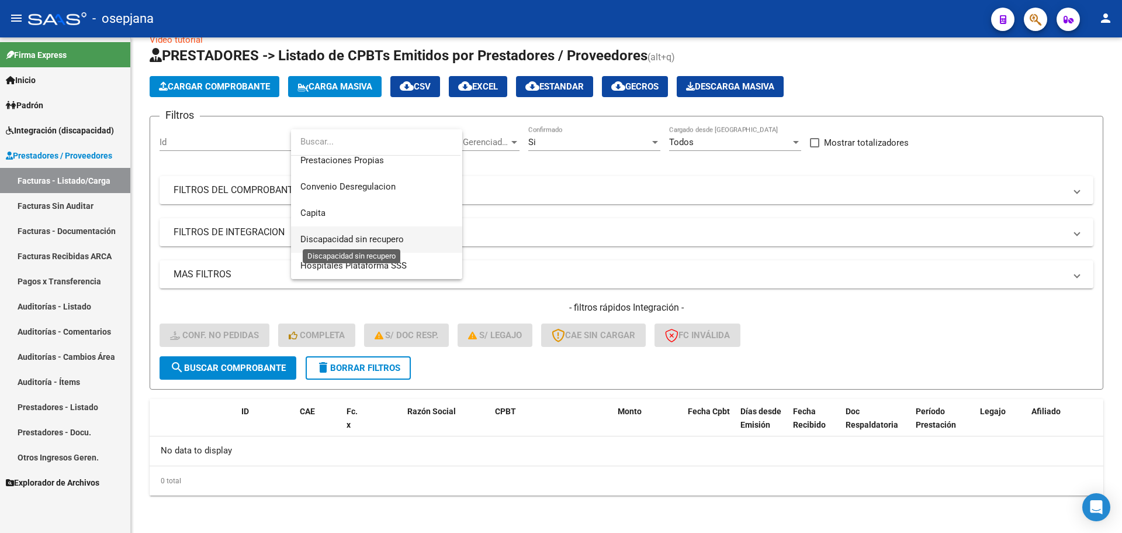
click at [349, 235] on span "Discapacidad sin recupero" at bounding box center [351, 239] width 103 height 11
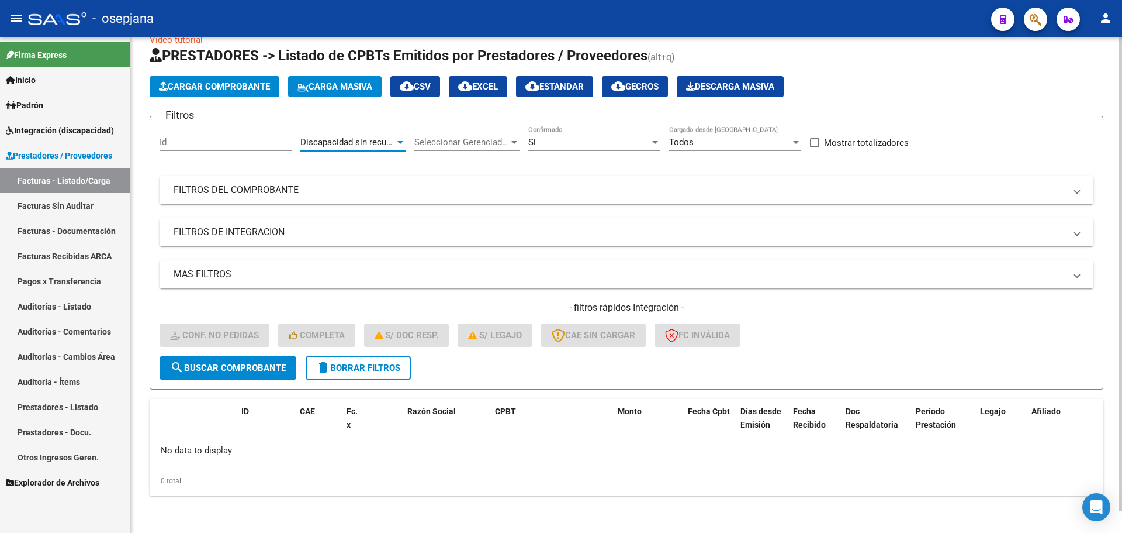
click at [543, 140] on div "Si" at bounding box center [589, 142] width 122 height 11
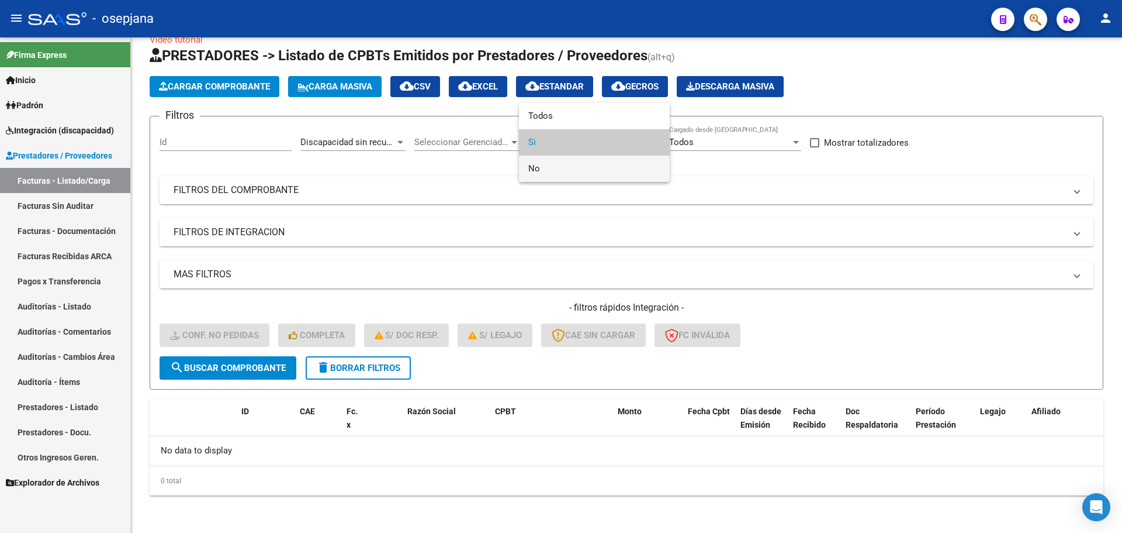
click at [550, 167] on span "No" at bounding box center [594, 169] width 132 height 26
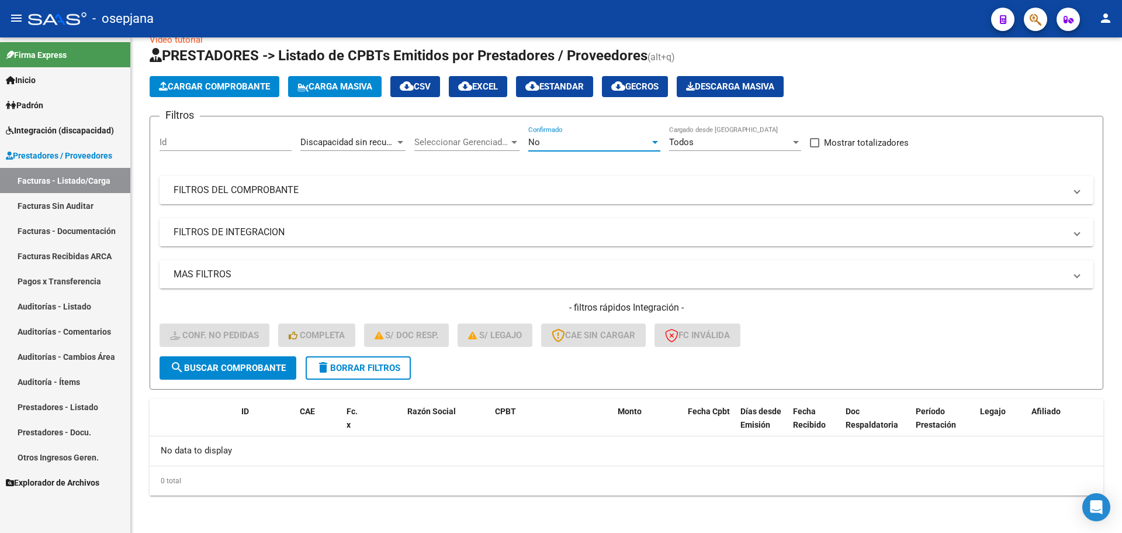
scroll to position [0, 0]
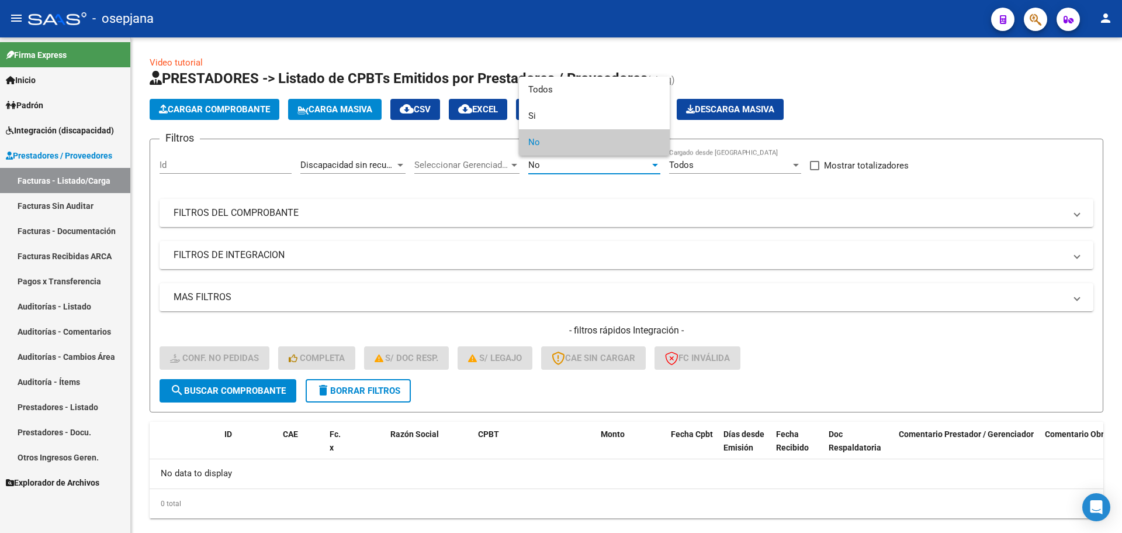
click at [556, 149] on span "No" at bounding box center [594, 142] width 132 height 26
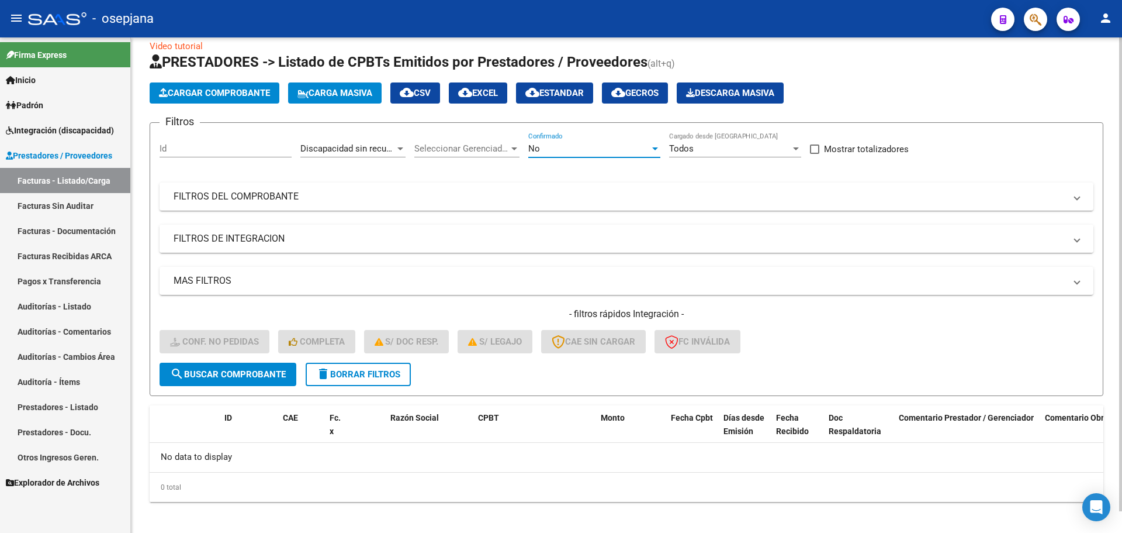
scroll to position [23, 0]
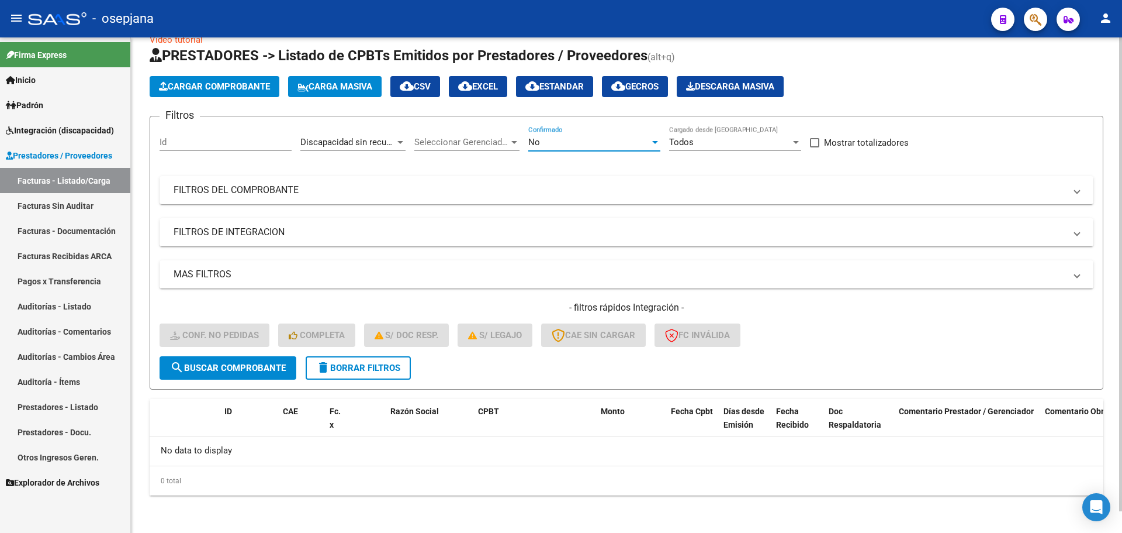
click at [583, 141] on div "No" at bounding box center [589, 142] width 122 height 11
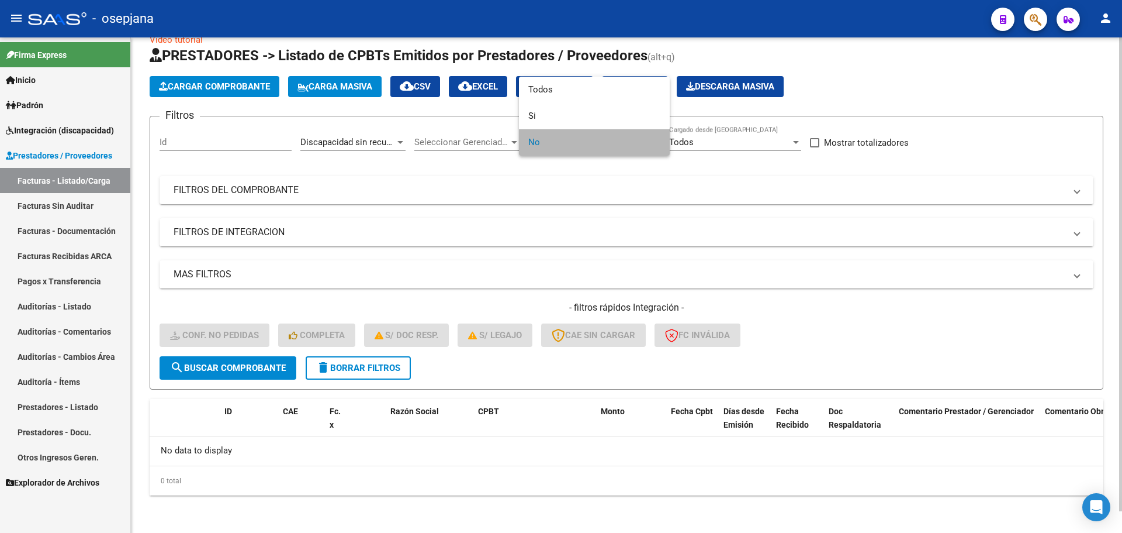
click at [583, 141] on span "No" at bounding box center [594, 142] width 132 height 26
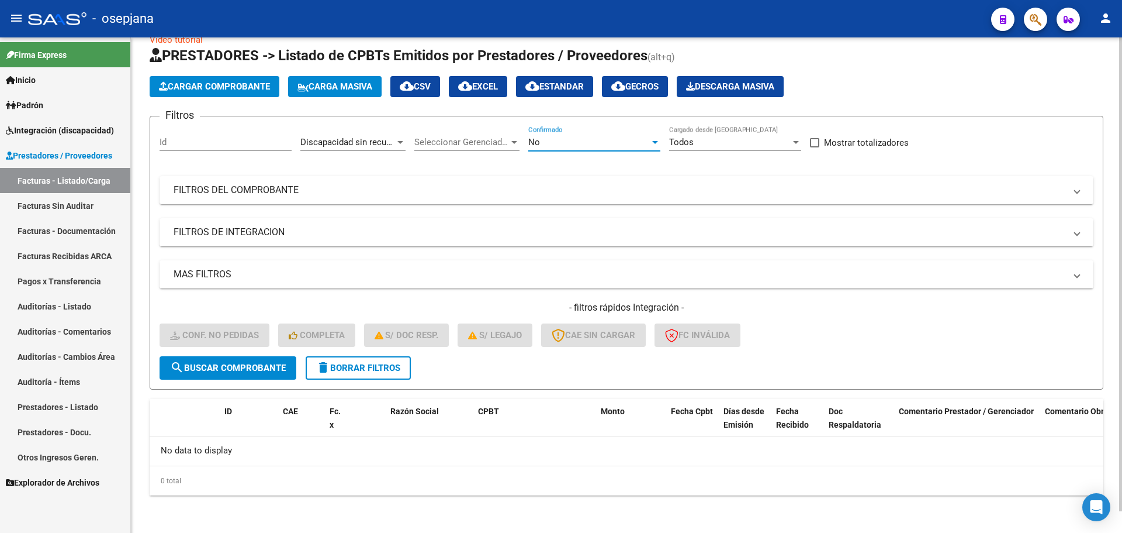
scroll to position [0, 0]
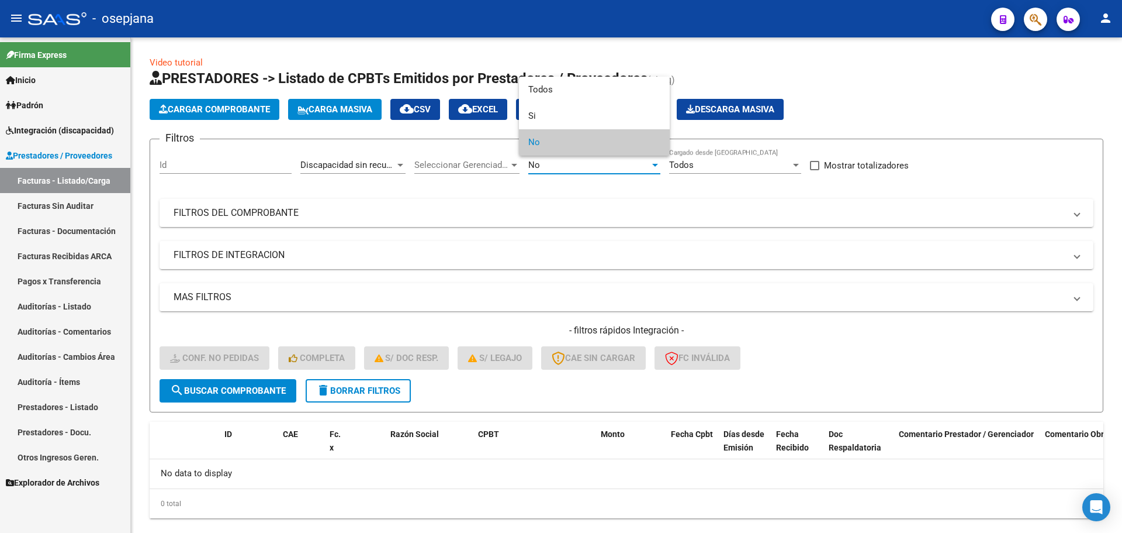
click at [249, 385] on div at bounding box center [561, 266] width 1122 height 533
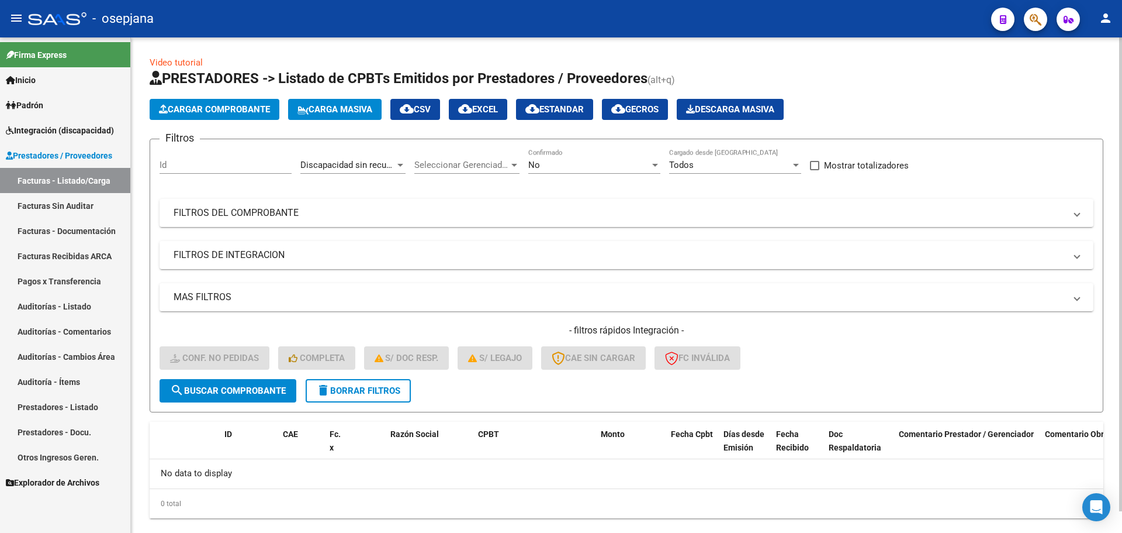
click at [246, 395] on span "search Buscar Comprobante" at bounding box center [228, 390] width 116 height 11
click at [348, 384] on button "delete Borrar Filtros" at bounding box center [358, 390] width 105 height 23
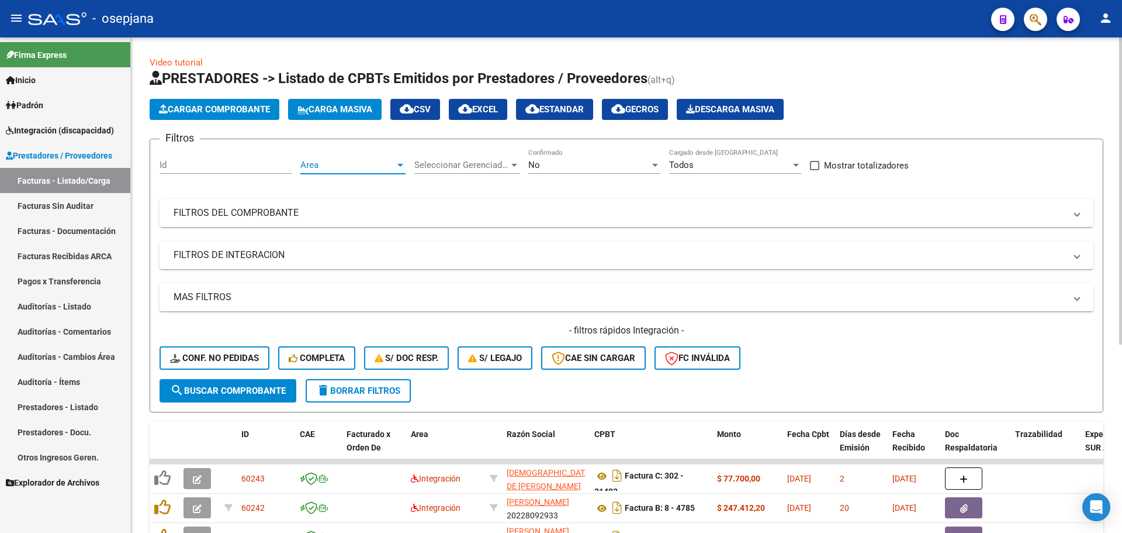
click at [390, 165] on span "Area" at bounding box center [347, 165] width 95 height 11
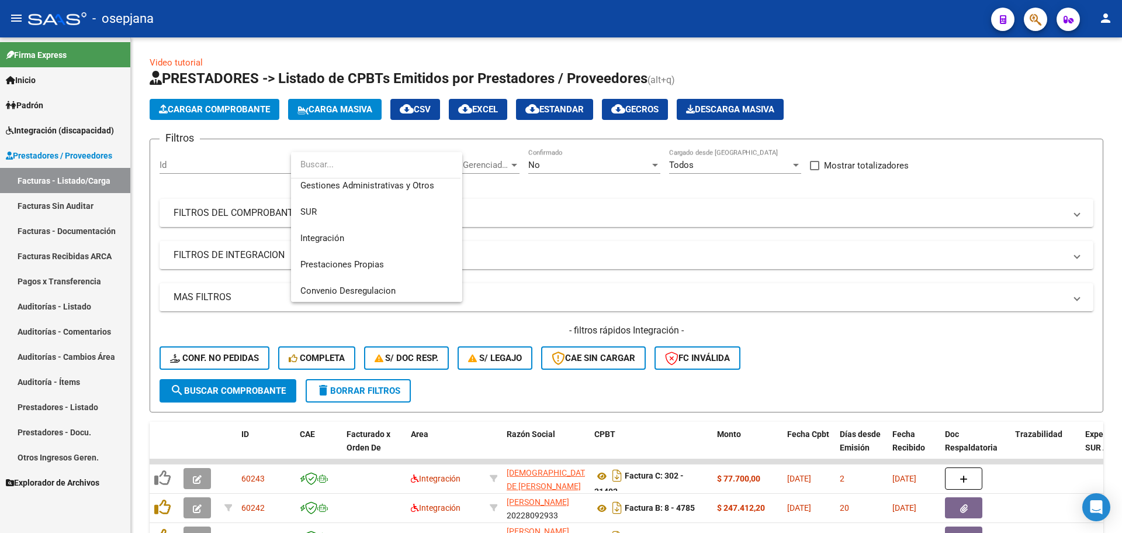
scroll to position [140, 0]
click at [371, 255] on span "Discapacidad sin recupero" at bounding box center [376, 262] width 153 height 26
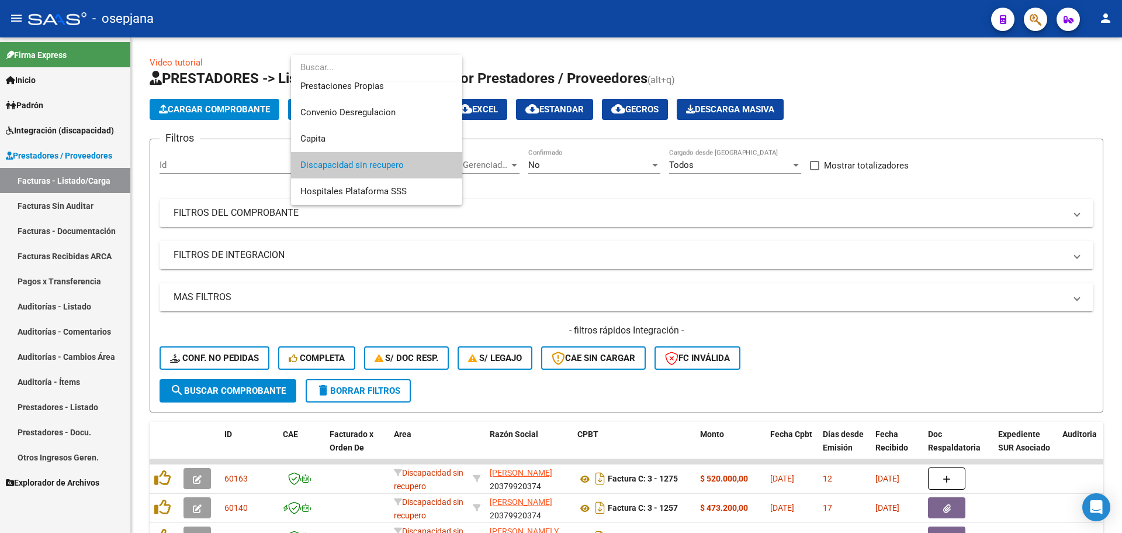
click at [577, 209] on div at bounding box center [561, 266] width 1122 height 533
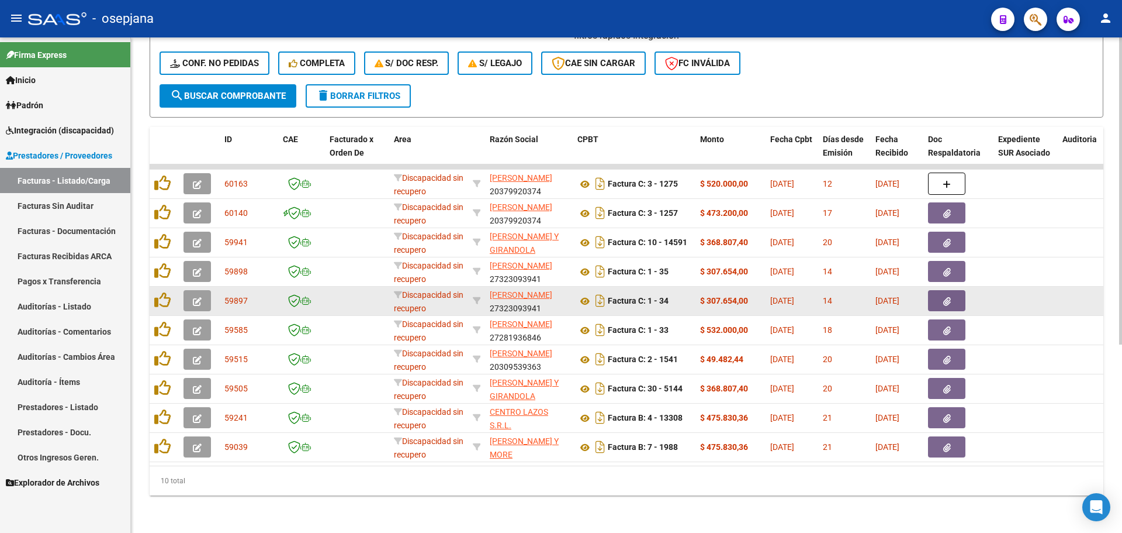
scroll to position [303, 0]
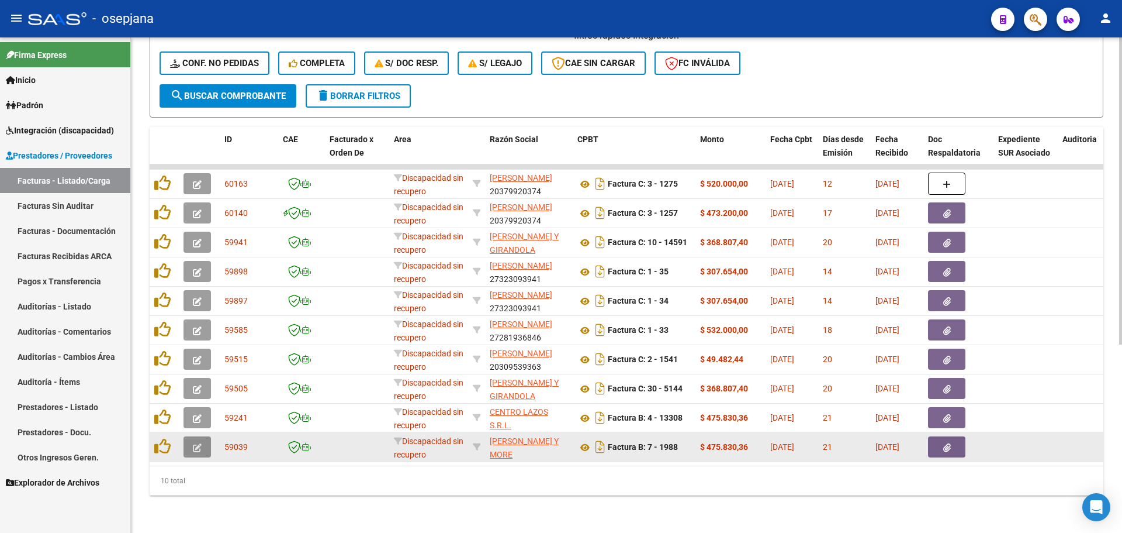
click at [198, 436] on button "button" at bounding box center [197, 446] width 27 height 21
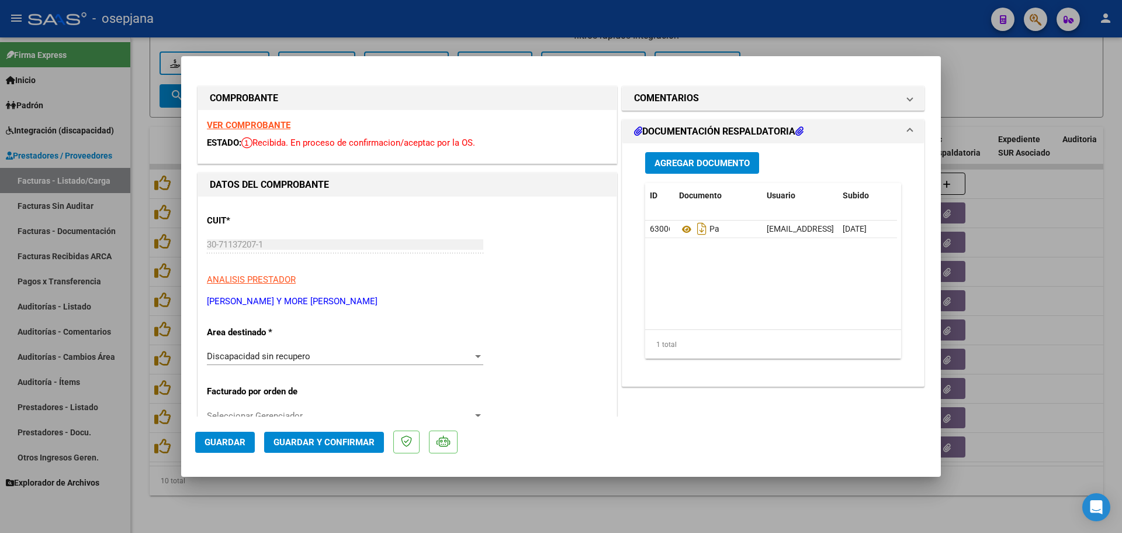
click at [278, 128] on strong "VER COMPROBANTE" at bounding box center [249, 125] width 84 height 11
click at [1072, 291] on div at bounding box center [561, 266] width 1122 height 533
type input "$ 0,00"
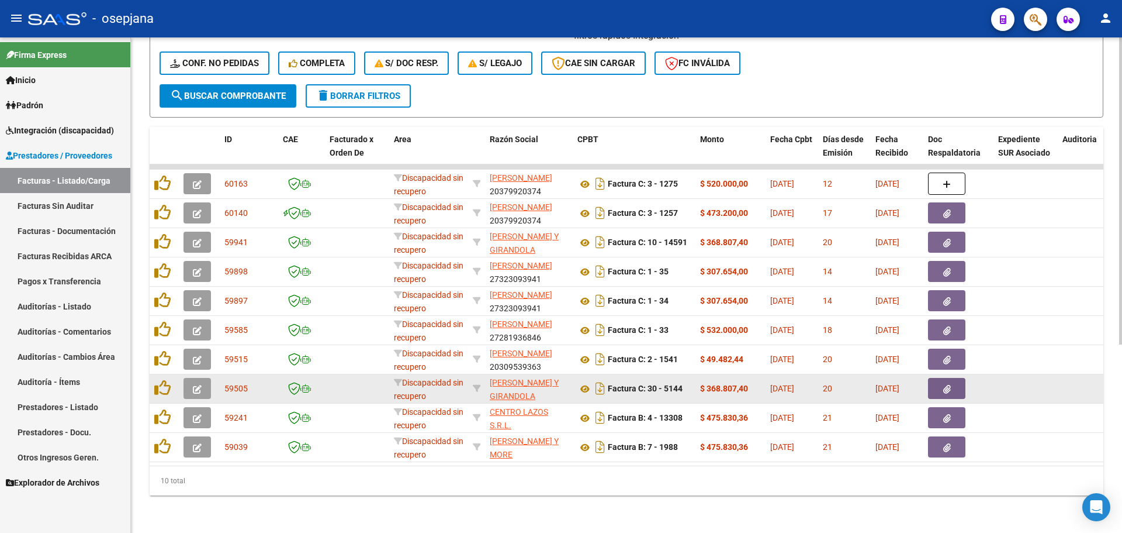
click at [199, 385] on icon "button" at bounding box center [197, 389] width 9 height 9
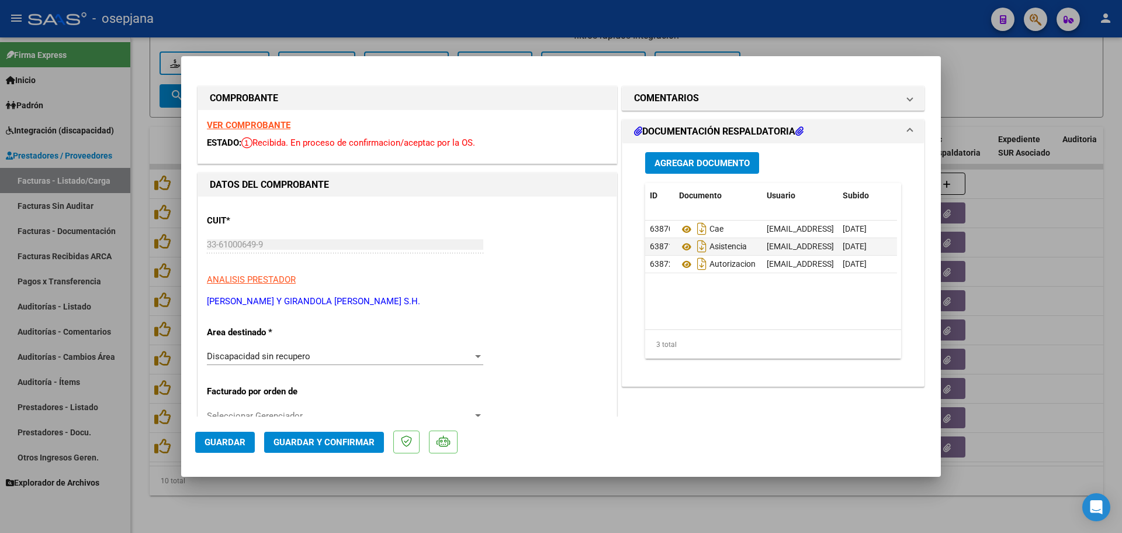
click at [264, 120] on strong "VER COMPROBANTE" at bounding box center [249, 125] width 84 height 11
click at [1041, 336] on div at bounding box center [561, 266] width 1122 height 533
type input "$ 0,00"
